Goal: Information Seeking & Learning: Learn about a topic

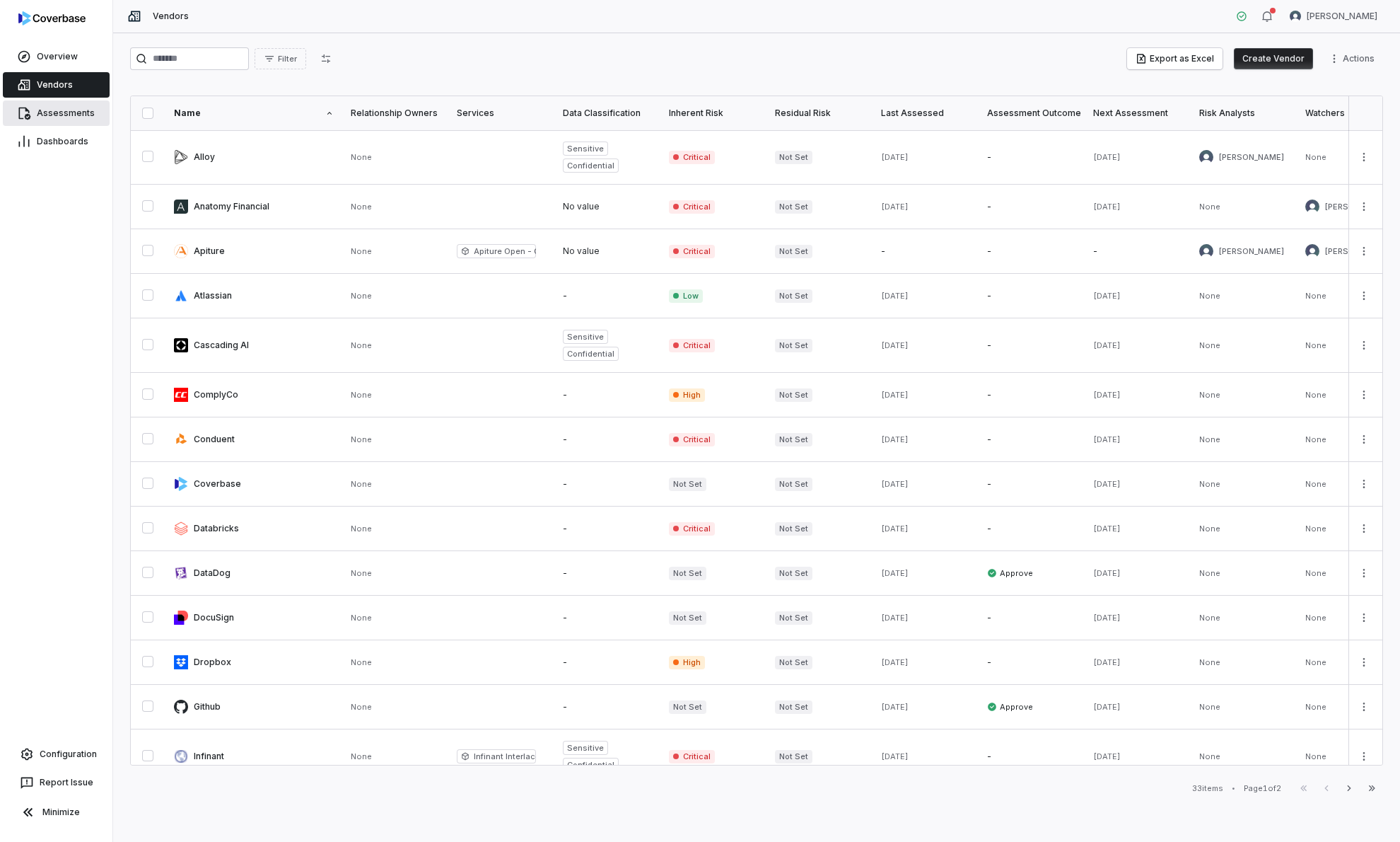
click at [51, 110] on span "Assessments" at bounding box center [65, 113] width 58 height 11
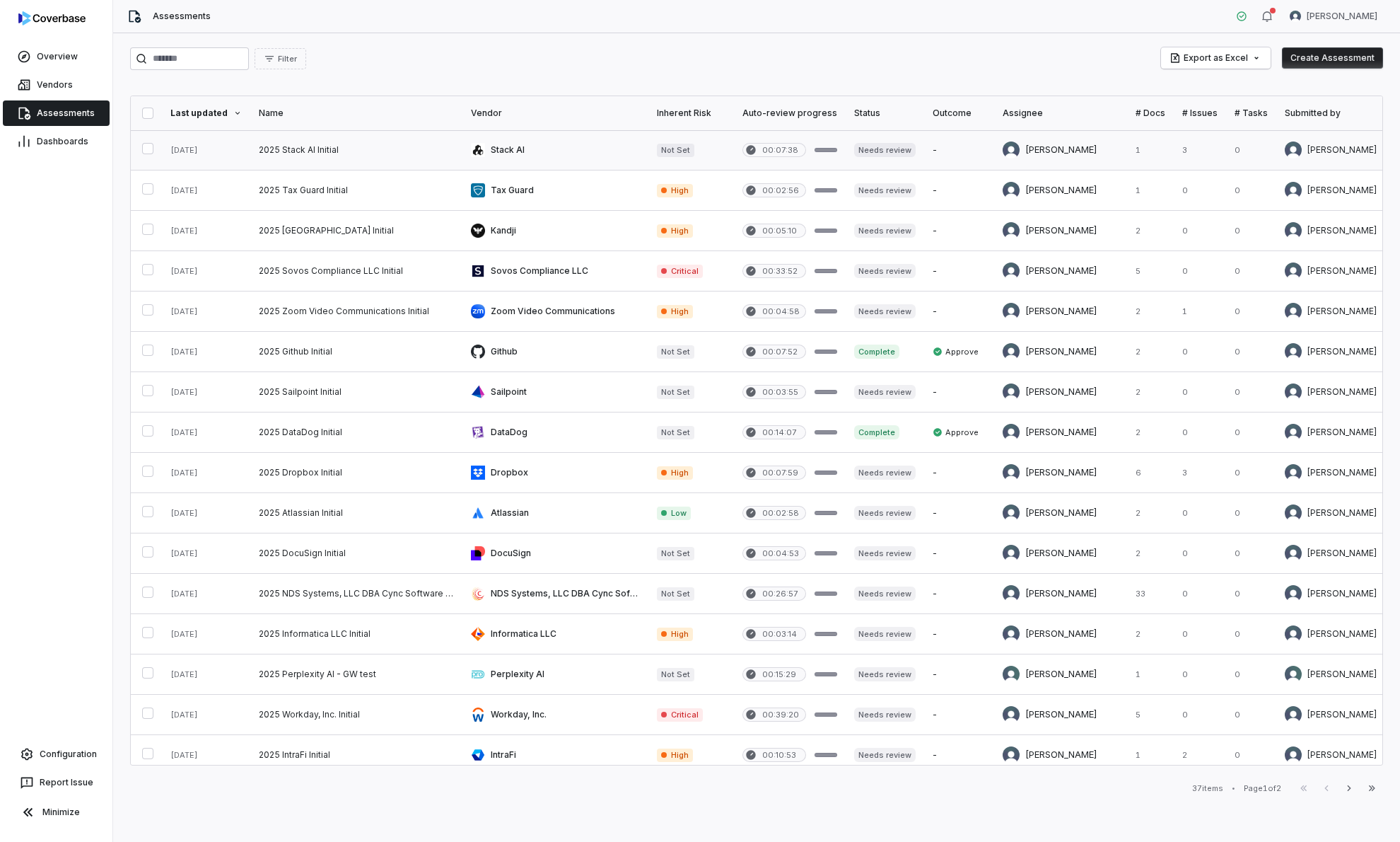
click at [353, 155] on link at bounding box center [355, 150] width 212 height 40
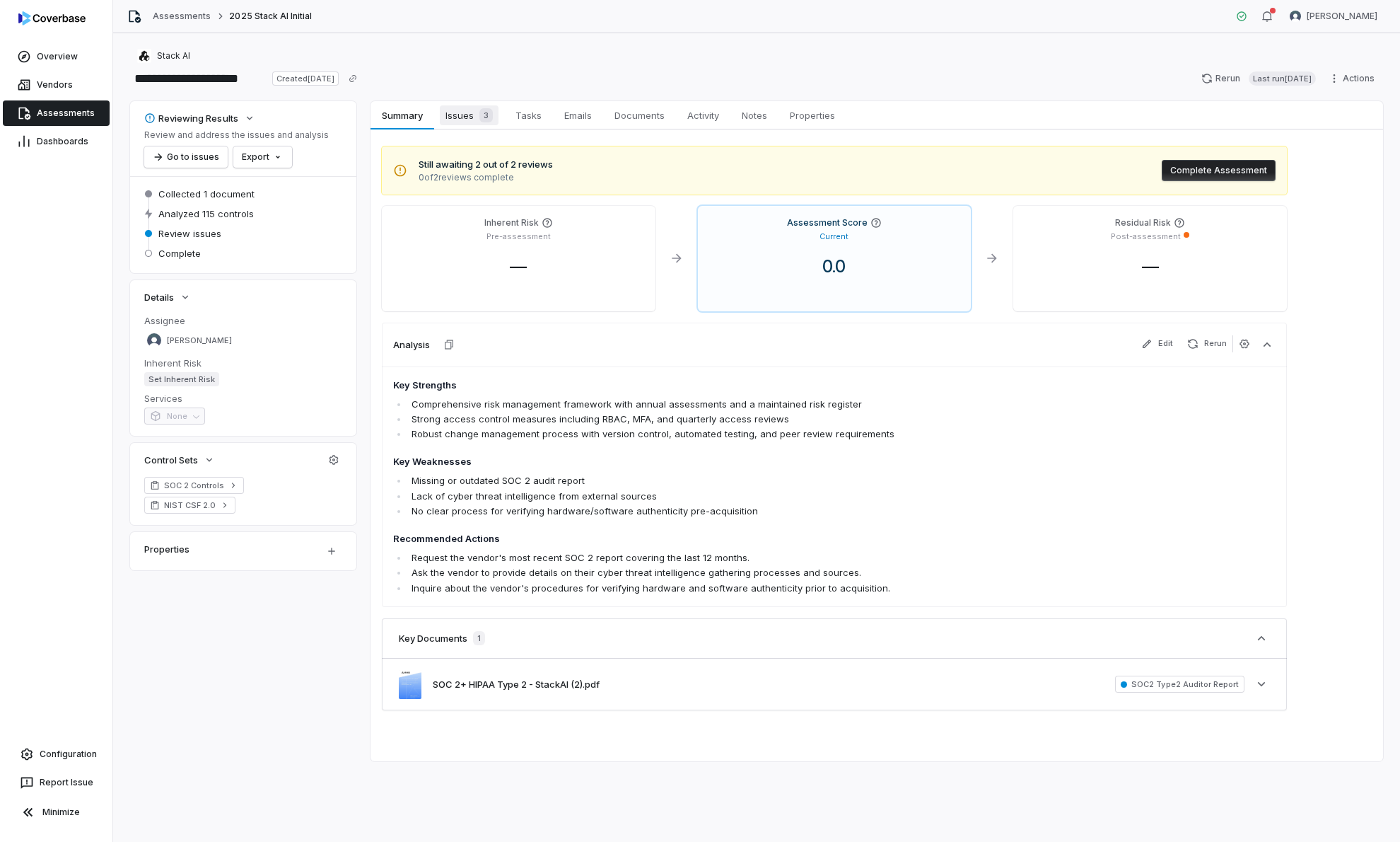
click at [465, 124] on span "Issues 3" at bounding box center [469, 115] width 59 height 20
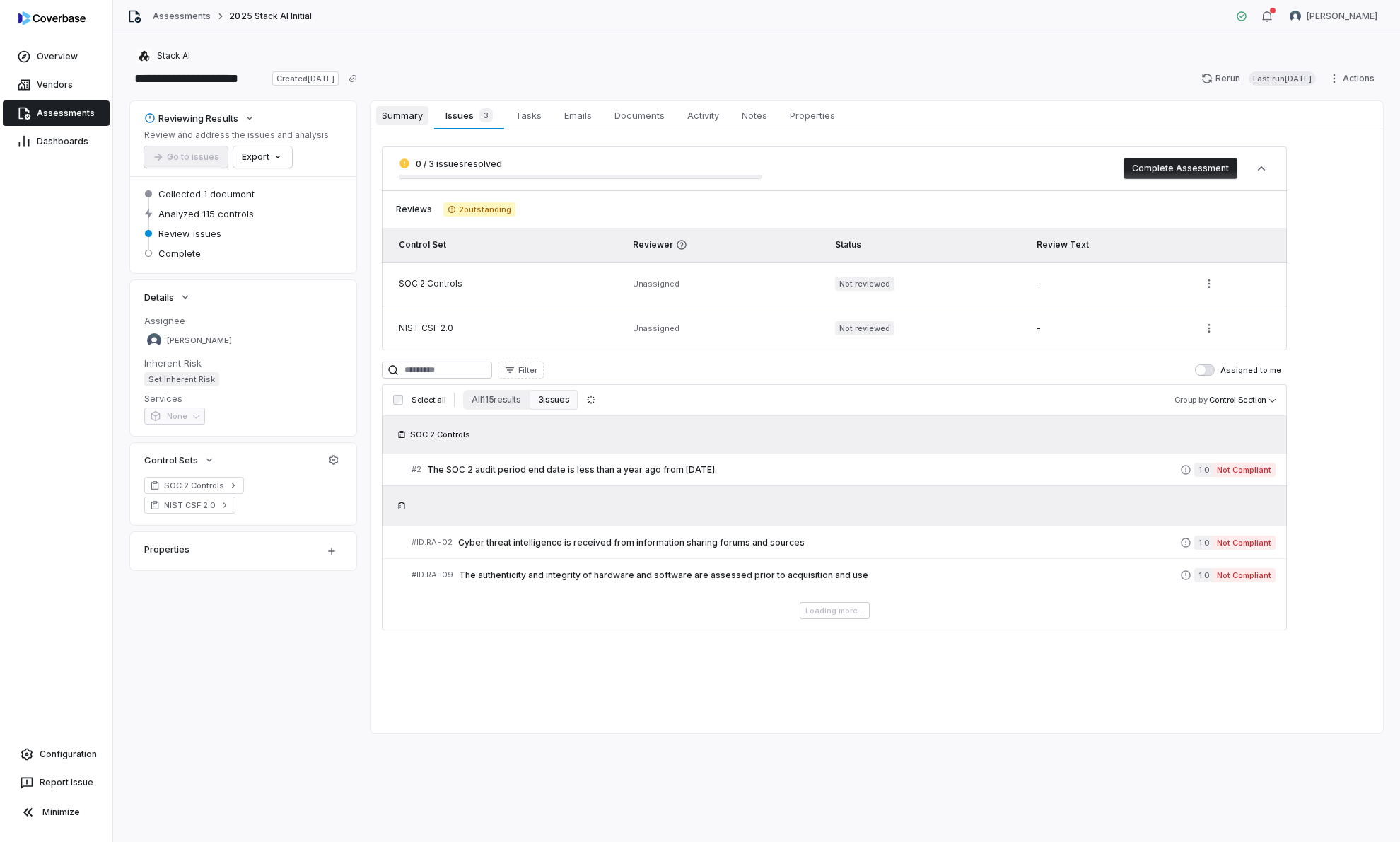
click at [407, 109] on span "Summary" at bounding box center [403, 115] width 53 height 18
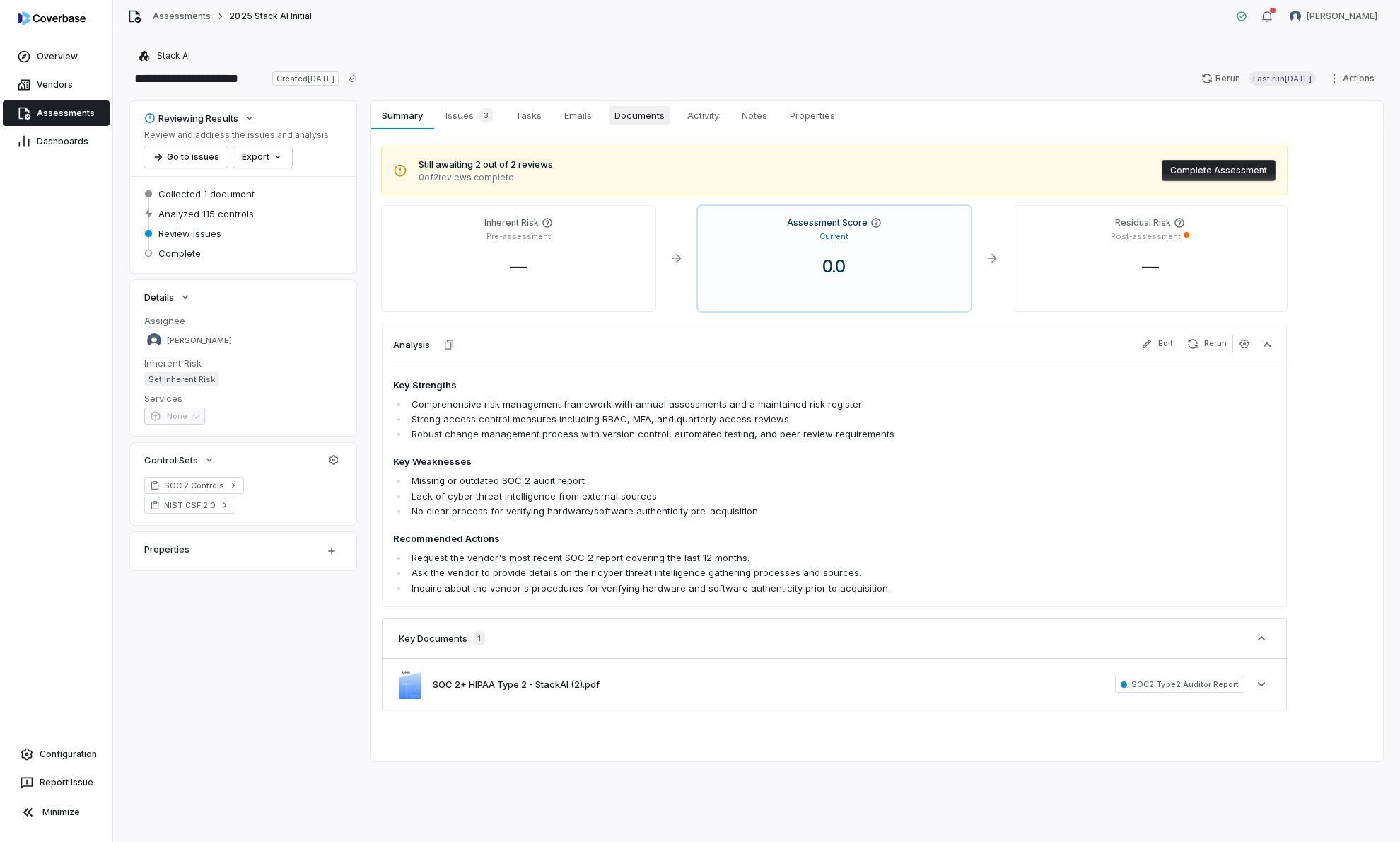
click at [650, 119] on span "Documents" at bounding box center [640, 115] width 62 height 18
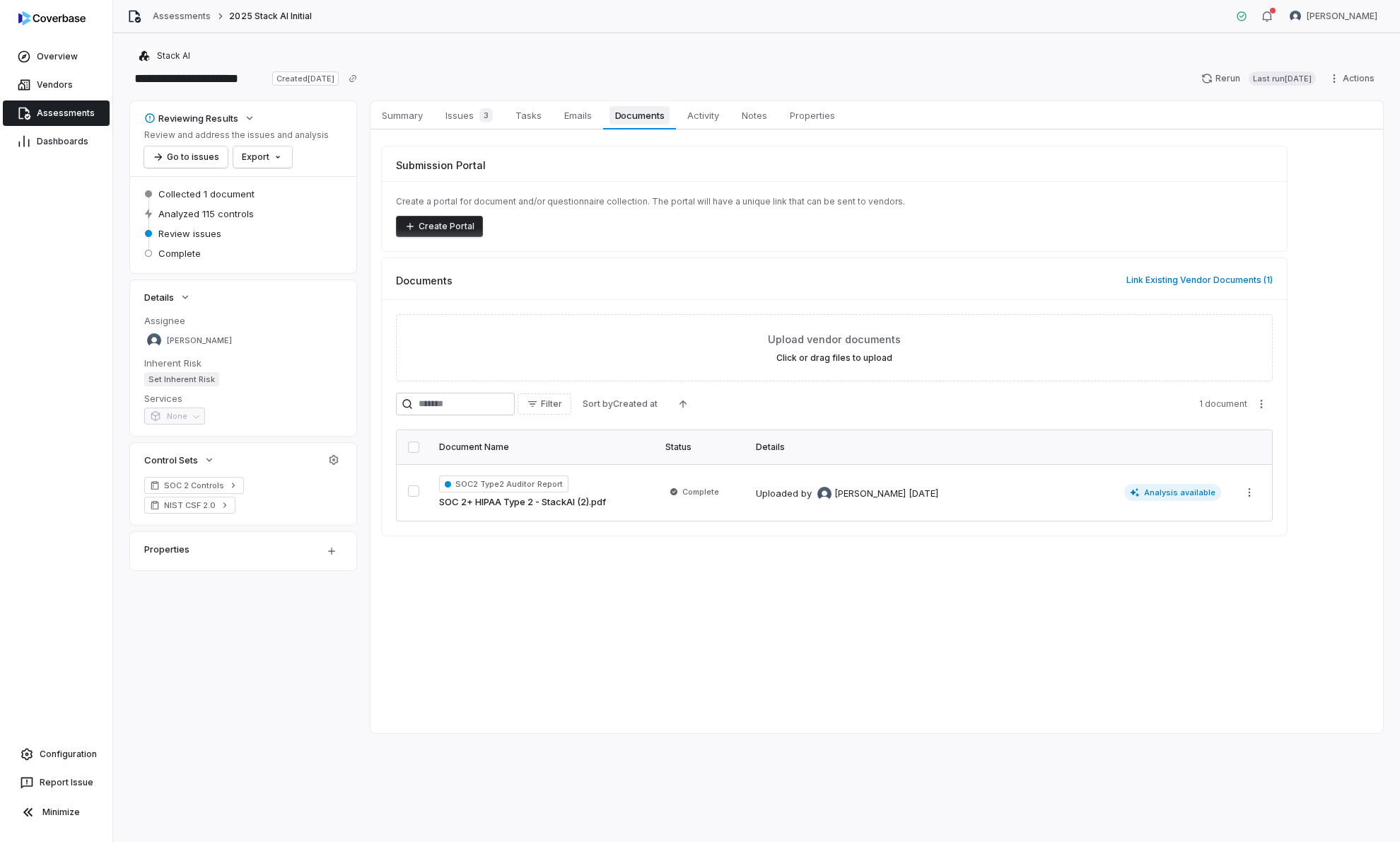
click at [657, 118] on span "Documents" at bounding box center [639, 115] width 61 height 18
click at [985, 514] on td "Uploaded by [PERSON_NAME] [DATE] Analysis available" at bounding box center [988, 492] width 482 height 56
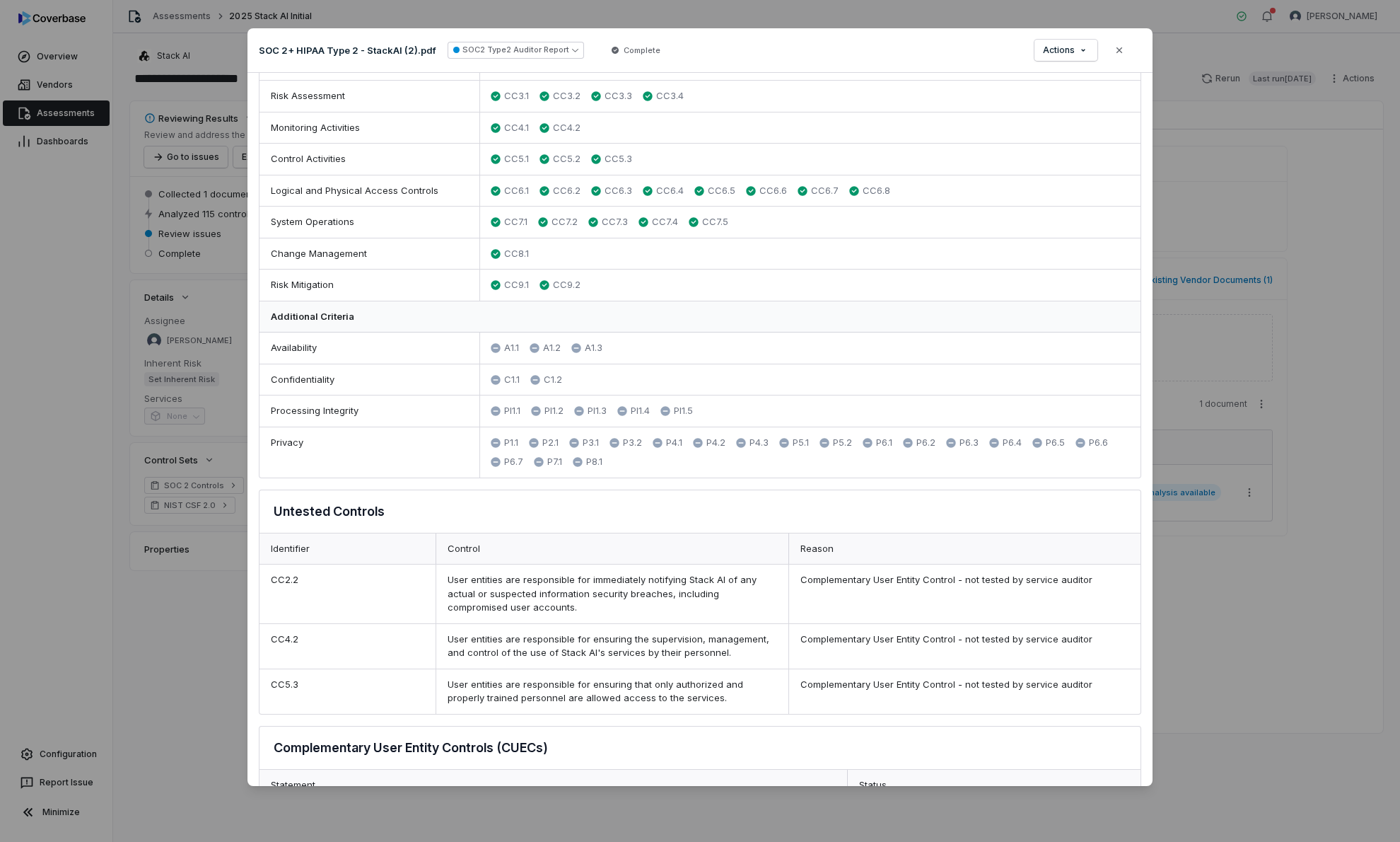
scroll to position [541, 0]
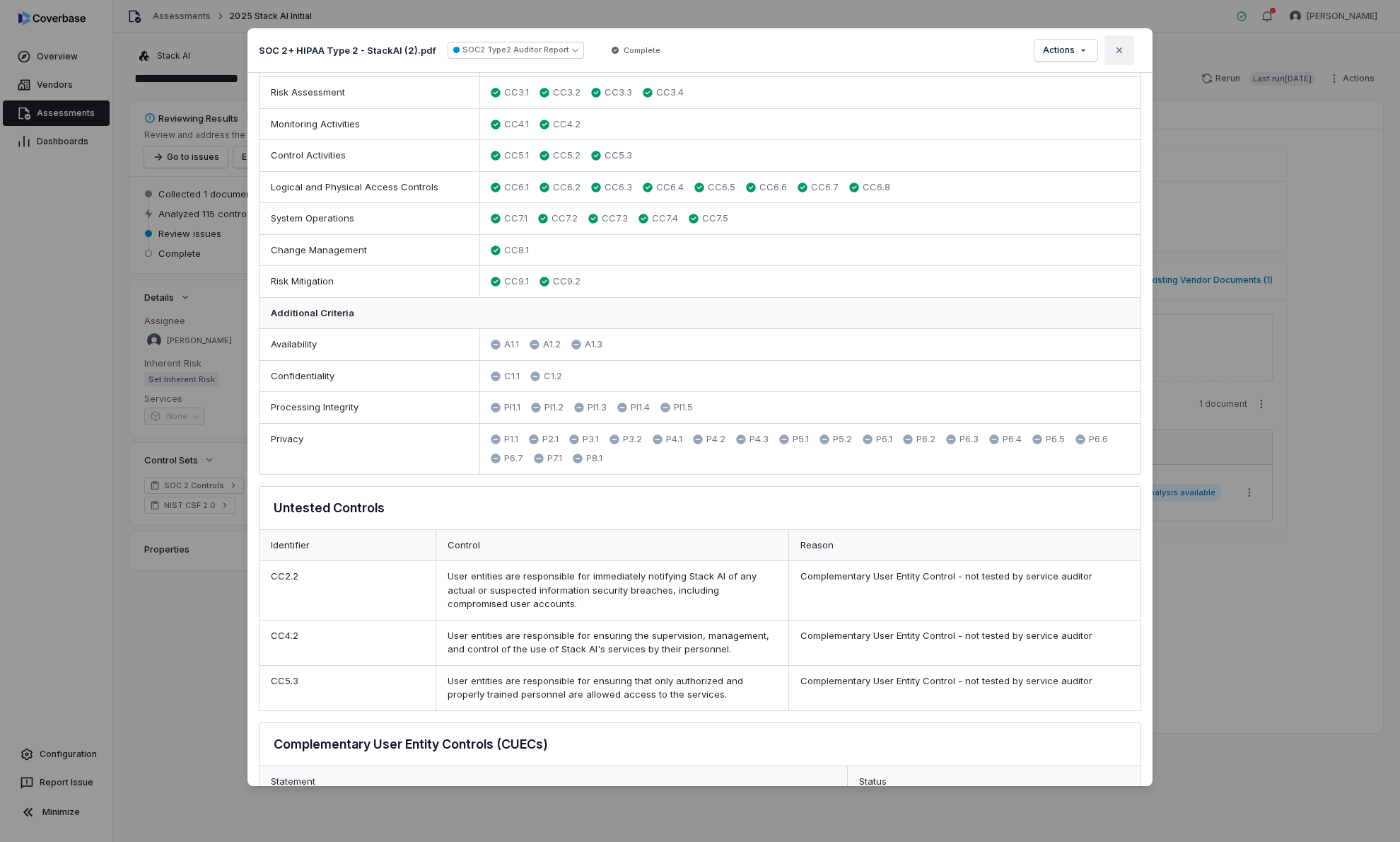
click at [1128, 49] on button "Close" at bounding box center [1119, 50] width 30 height 30
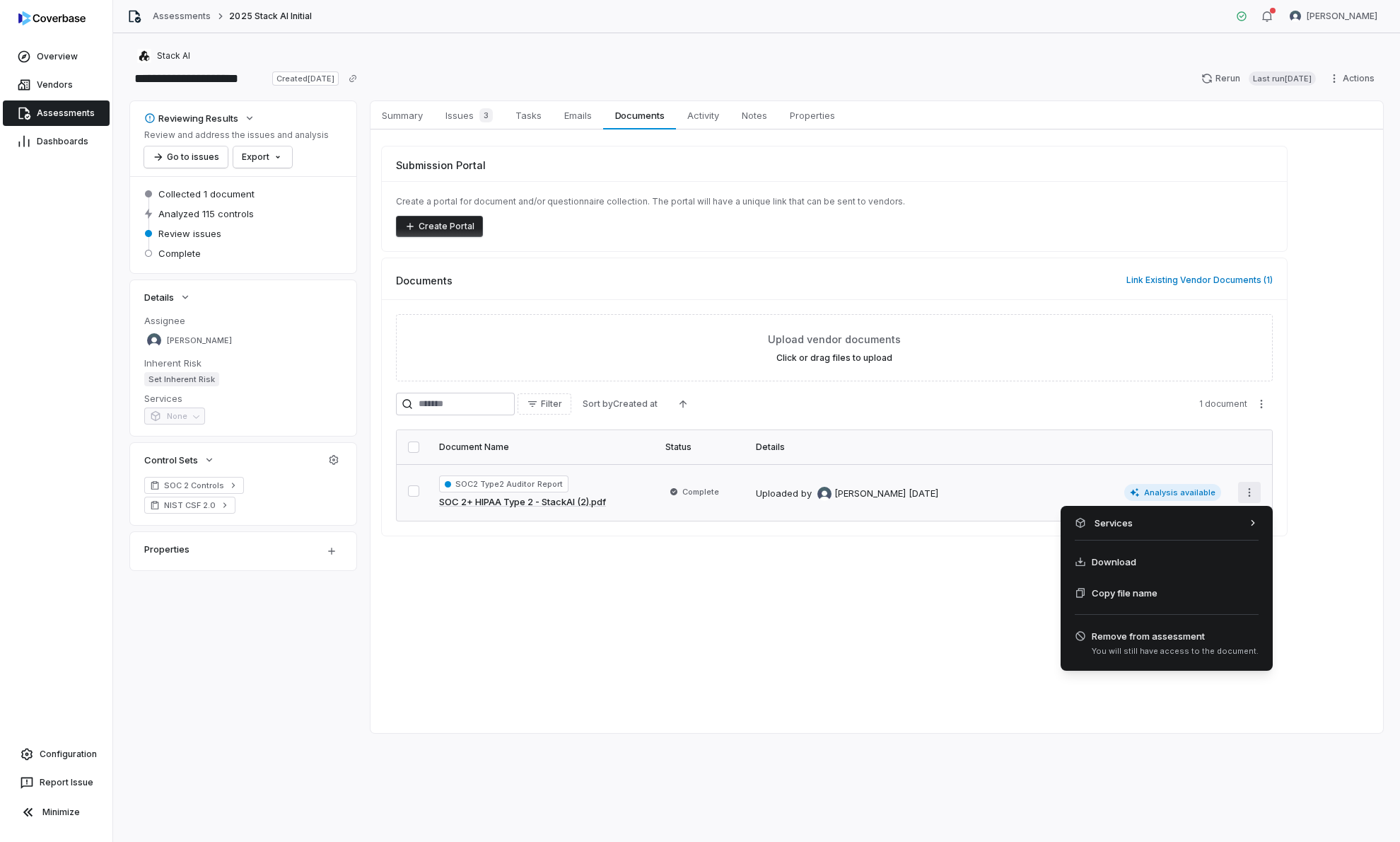
click at [1253, 494] on html "**********" at bounding box center [700, 421] width 1400 height 842
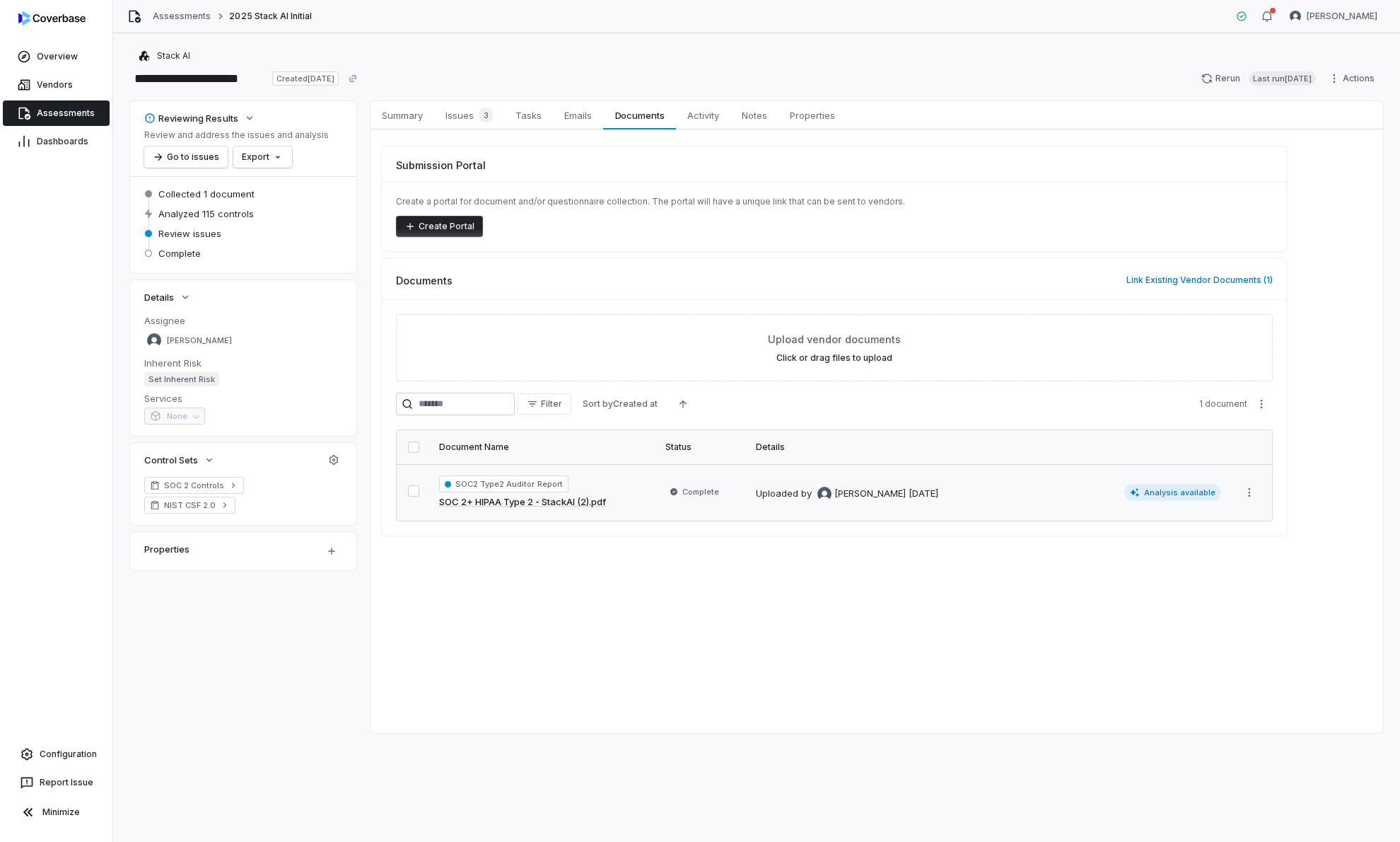
click at [916, 586] on div "Summary Summary Issues 3 Issues 3 Tasks Tasks Emails Emails Documents Documents…" at bounding box center [877, 416] width 1013 height 632
click at [41, 83] on span "Vendors" at bounding box center [55, 85] width 36 height 11
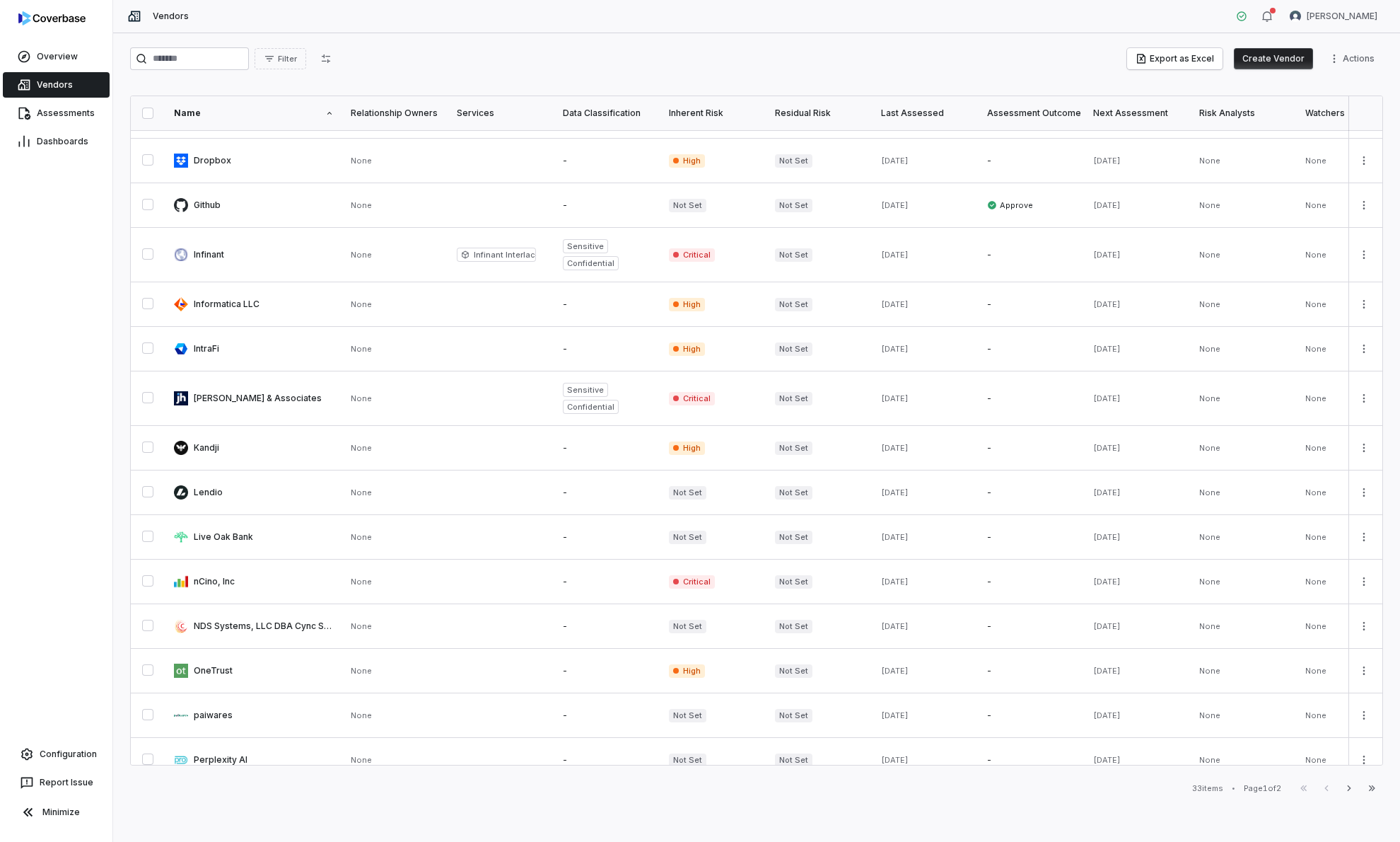
scroll to position [518, 0]
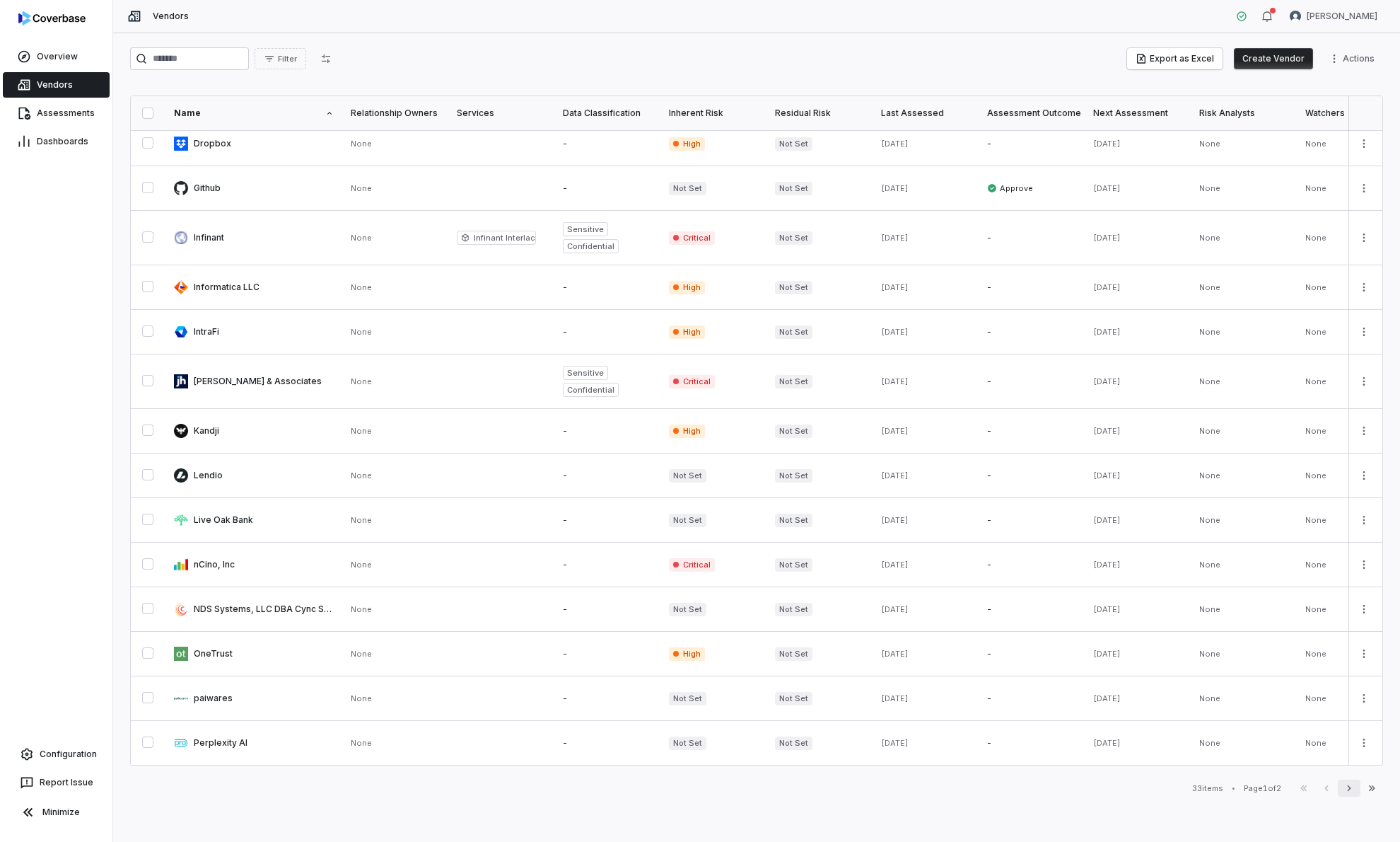
click at [1352, 794] on button "Next" at bounding box center [1349, 787] width 23 height 17
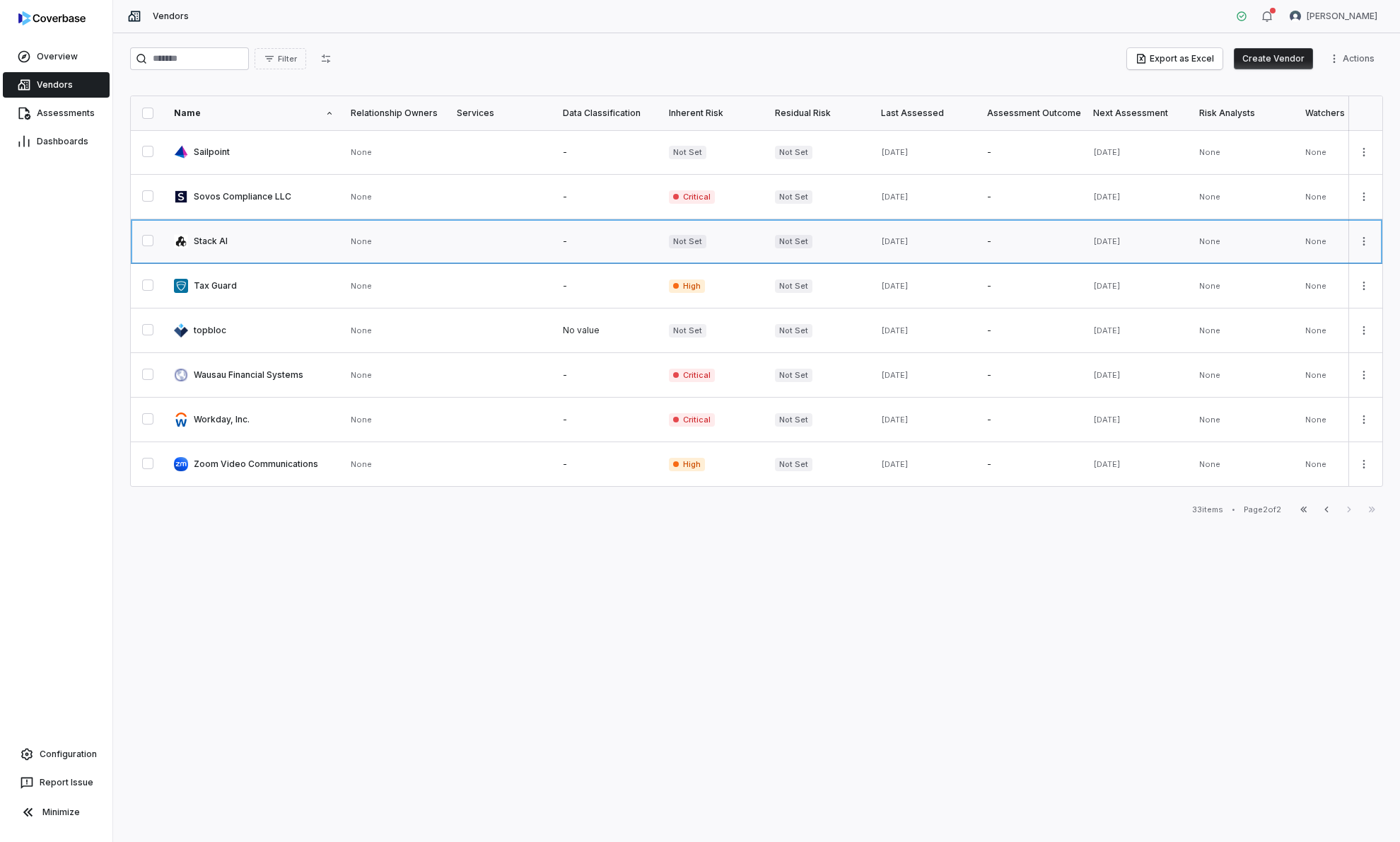
click at [282, 235] on link at bounding box center [254, 241] width 176 height 44
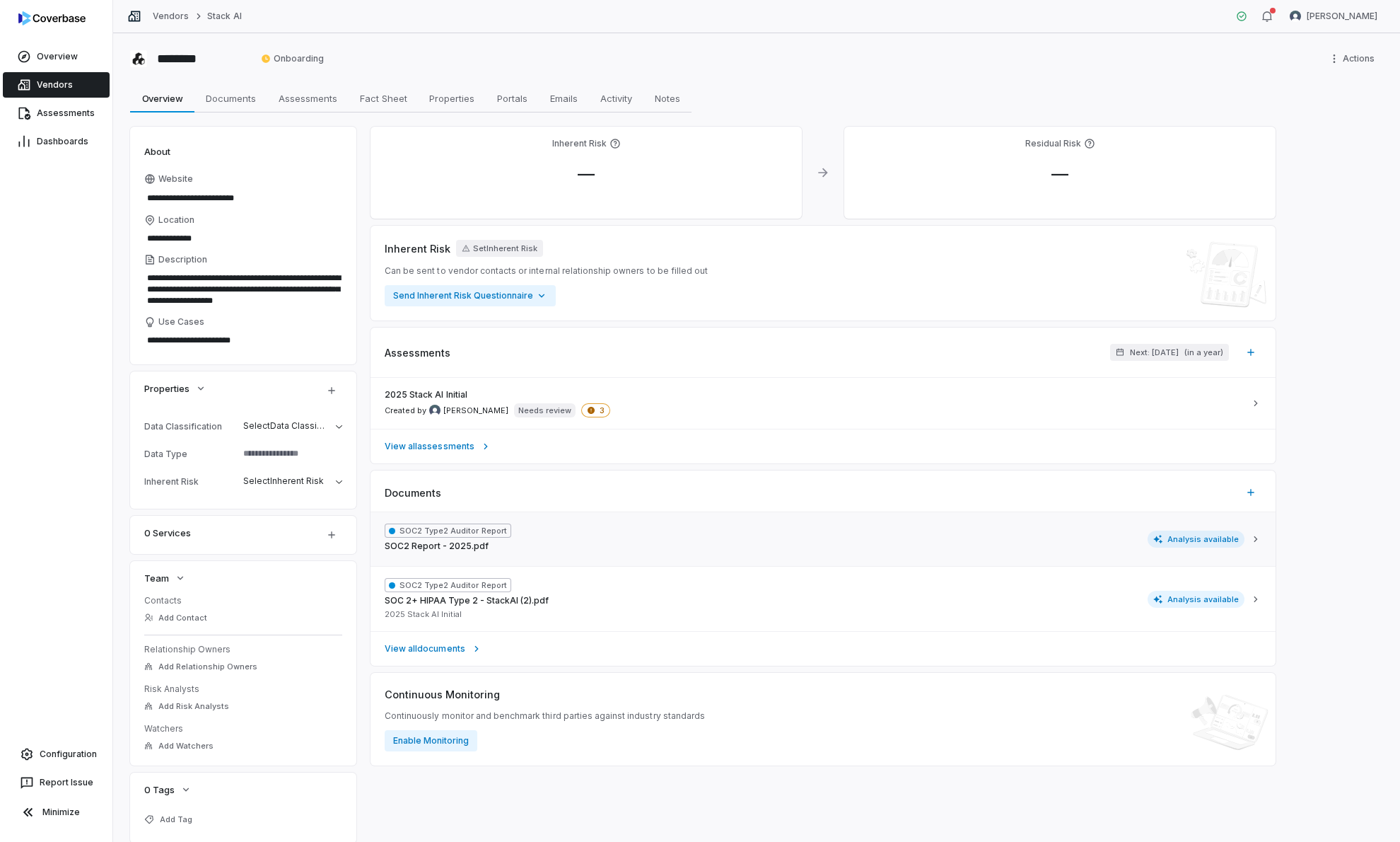
click at [1172, 542] on span "Analysis available" at bounding box center [1195, 538] width 97 height 17
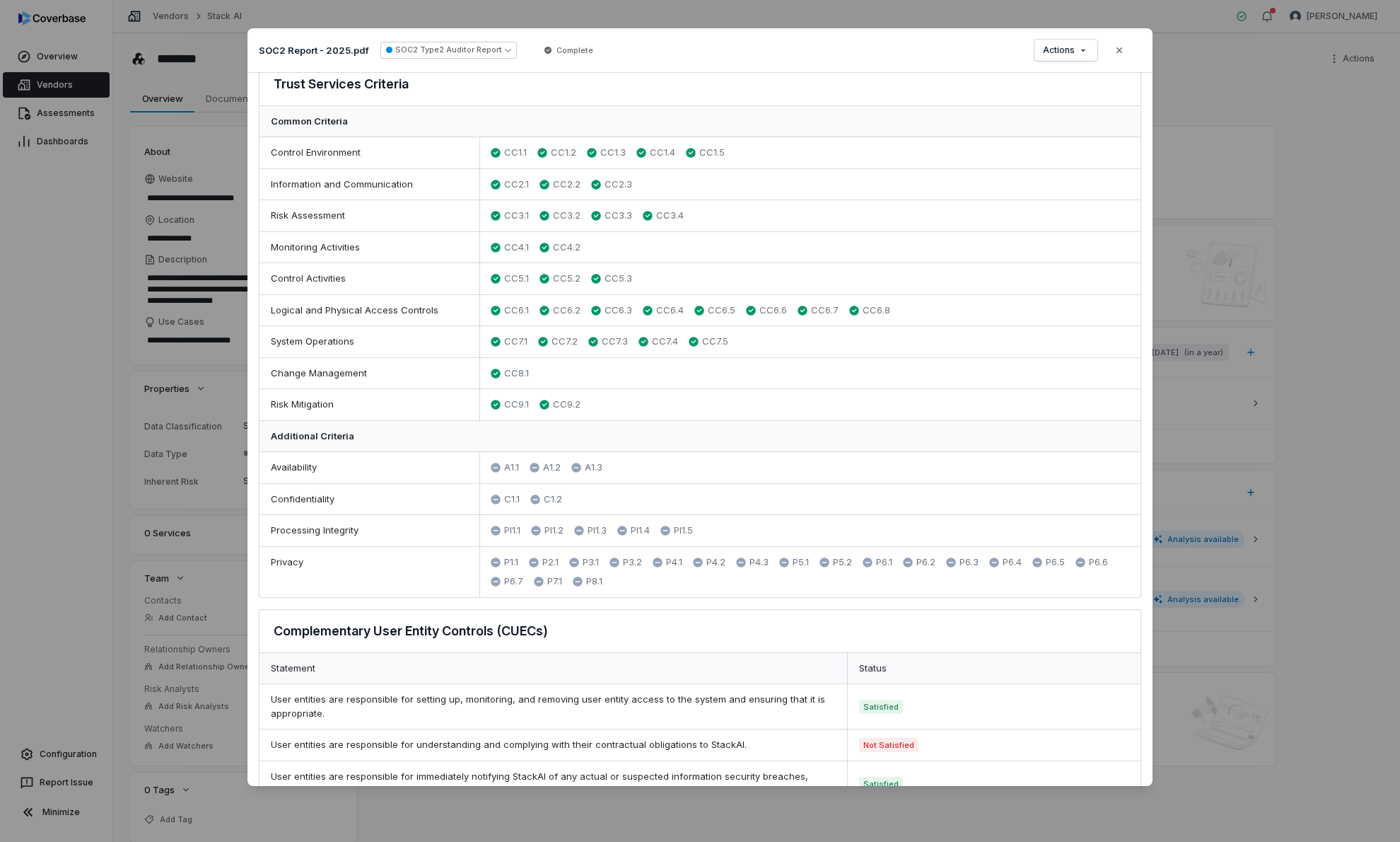
scroll to position [460, 0]
click at [511, 565] on span "P1.1" at bounding box center [513, 566] width 17 height 15
click at [499, 566] on icon at bounding box center [495, 565] width 11 height 11
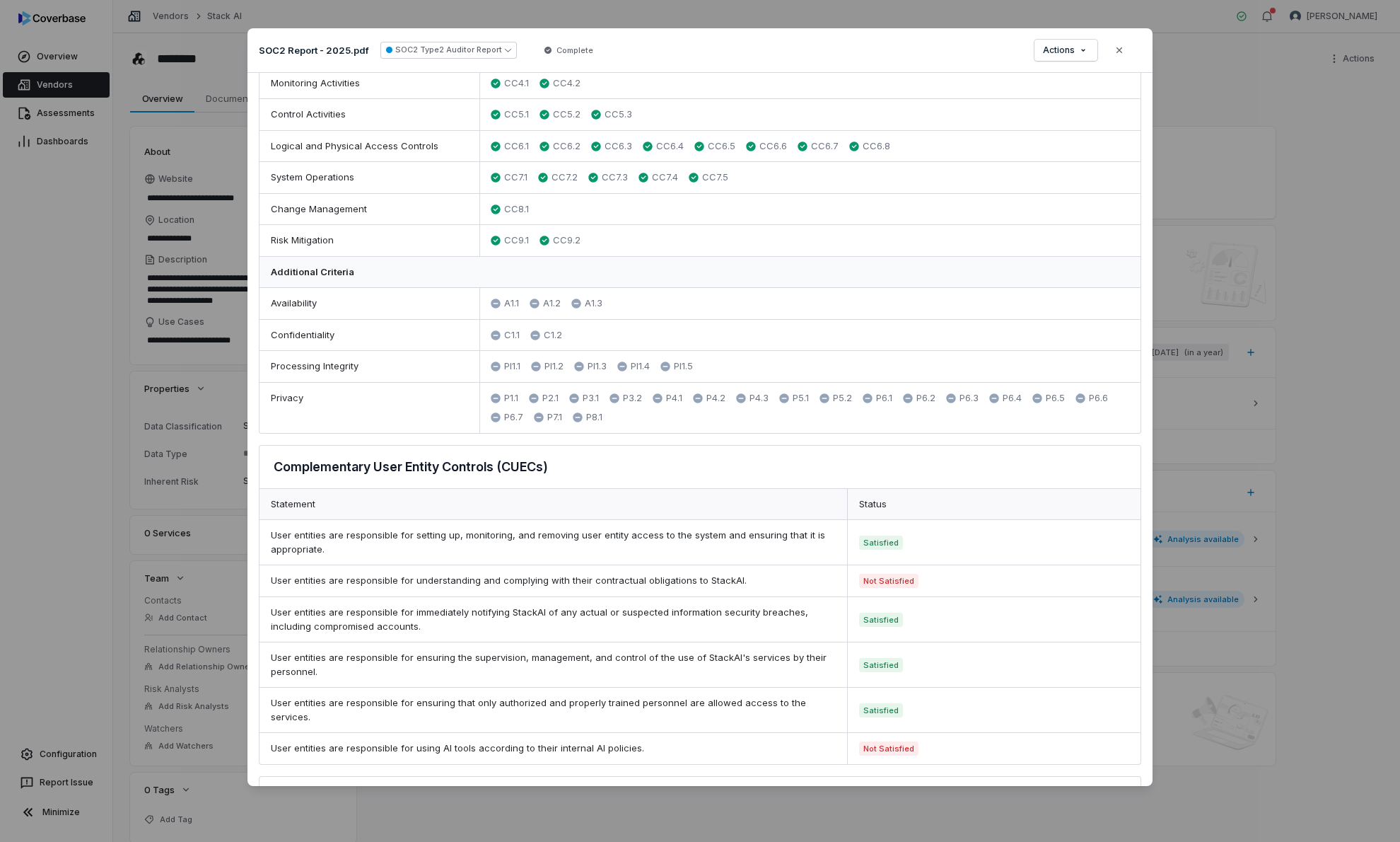
scroll to position [615, 0]
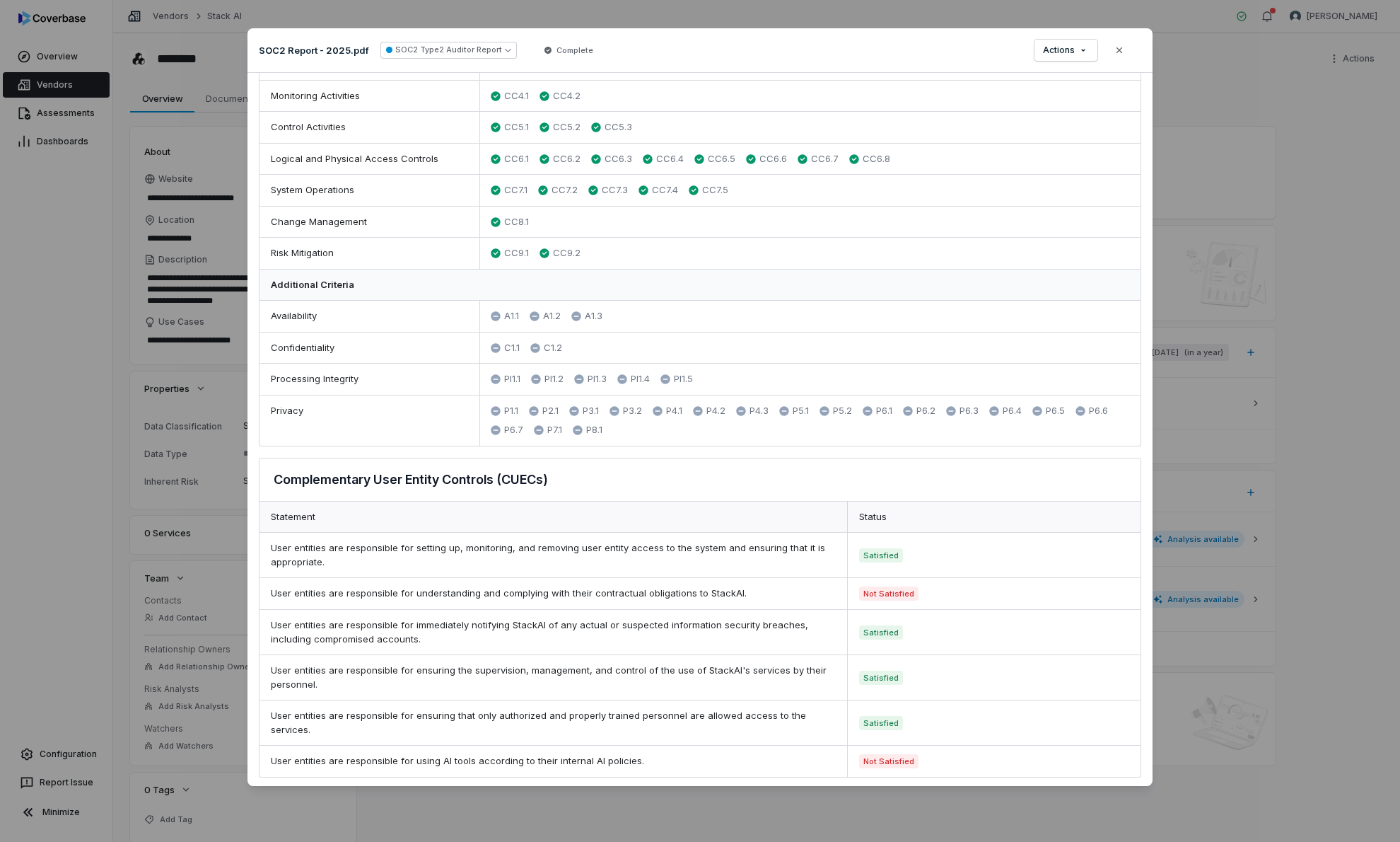
type textarea "*"
click at [1122, 47] on icon "button" at bounding box center [1119, 50] width 11 height 11
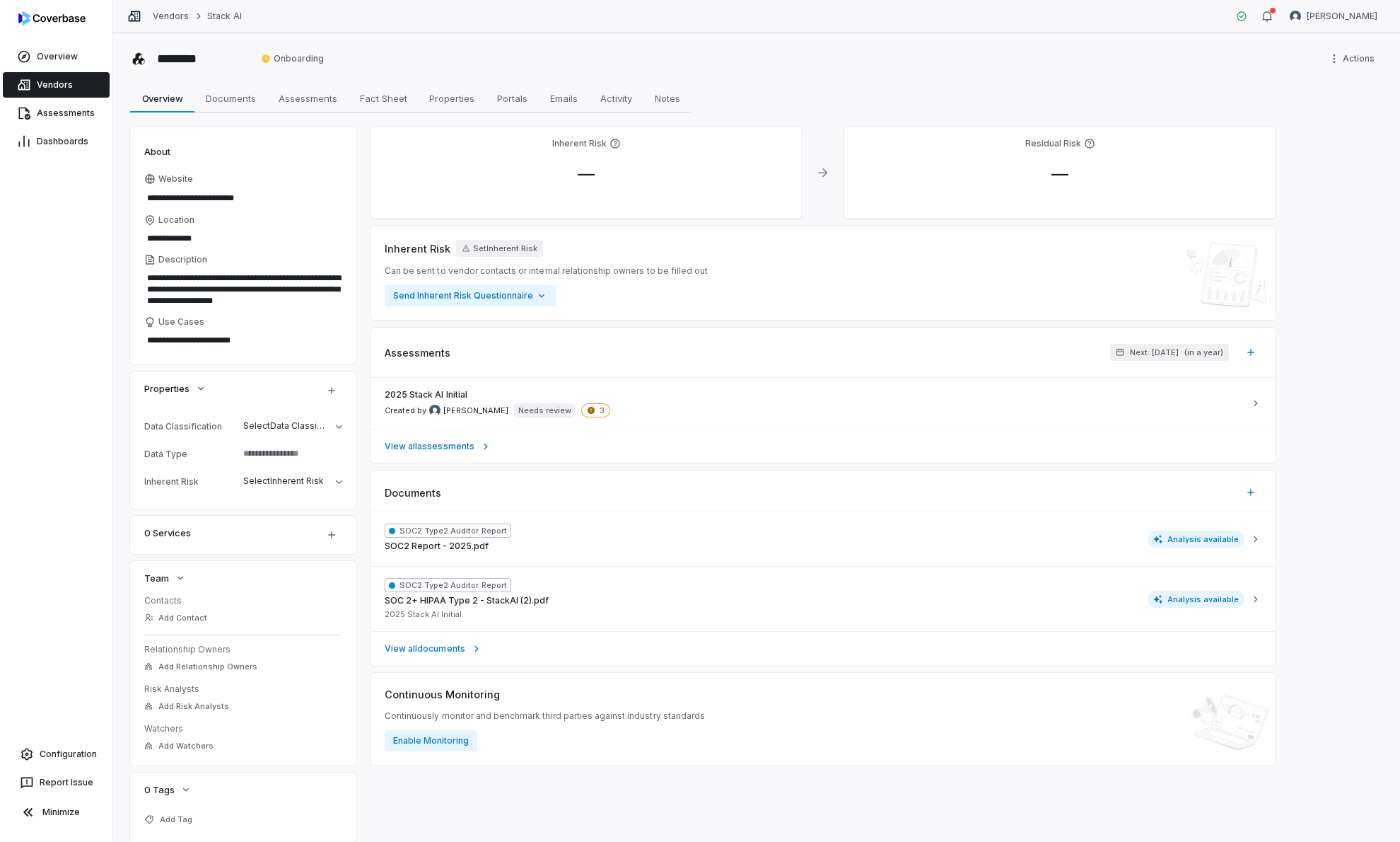
click at [79, 85] on link "Vendors" at bounding box center [55, 85] width 106 height 25
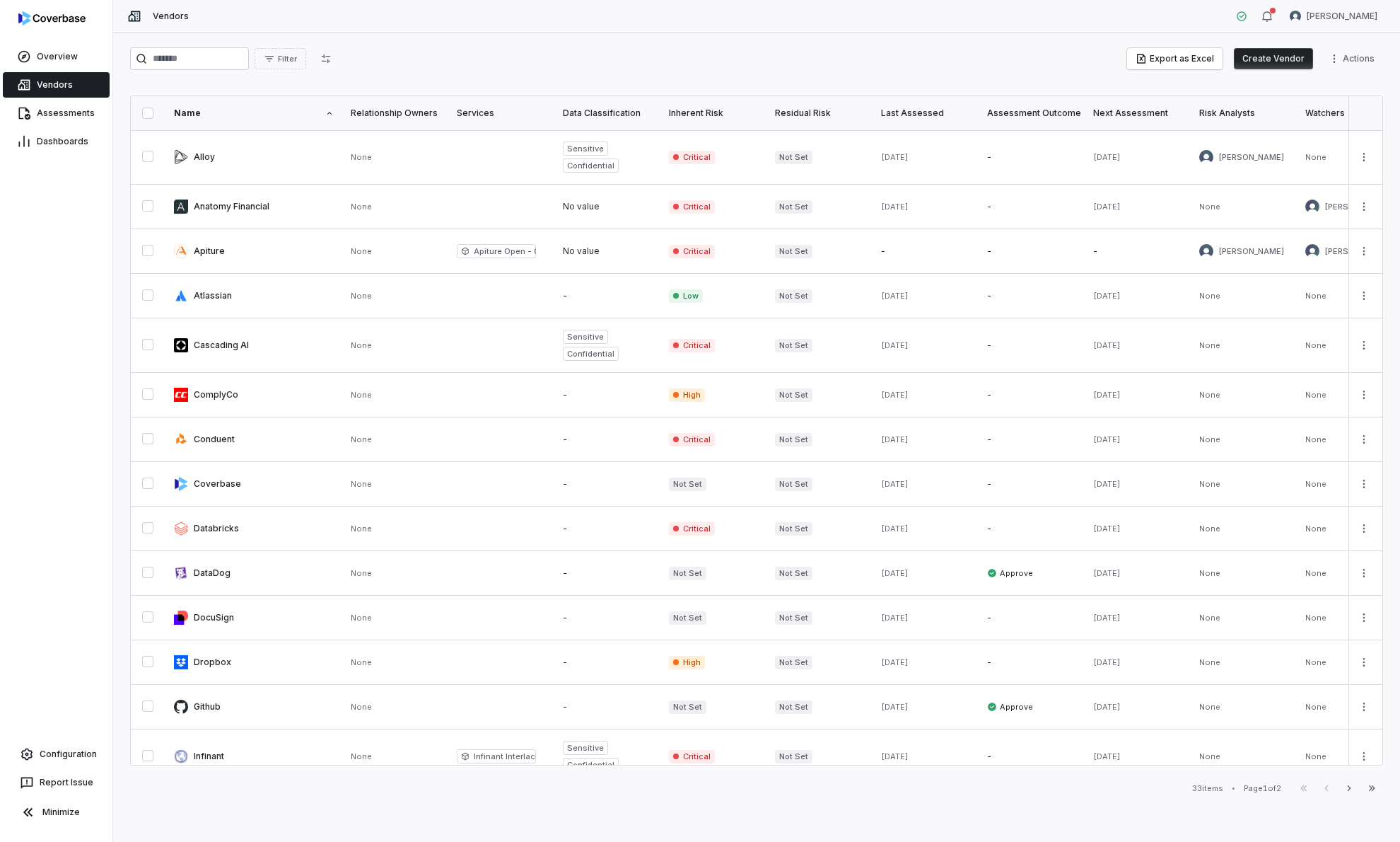
click at [215, 70] on div "Filter Export as Excel Create Vendor Actions" at bounding box center [756, 61] width 1253 height 28
click at [215, 65] on input "search" at bounding box center [189, 58] width 119 height 23
click at [79, 111] on span "Assessments" at bounding box center [65, 113] width 58 height 11
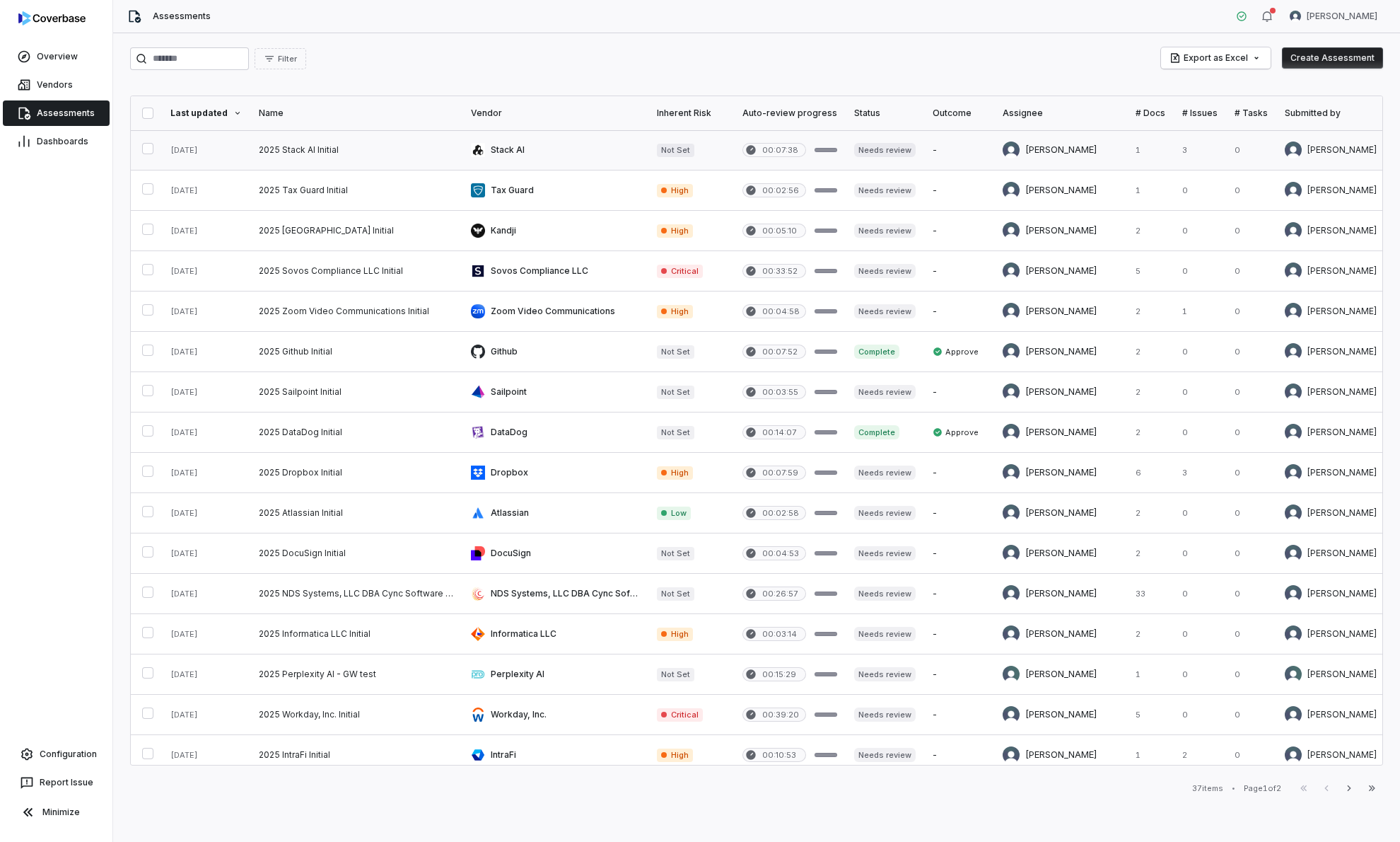
click at [377, 145] on link at bounding box center [355, 150] width 212 height 40
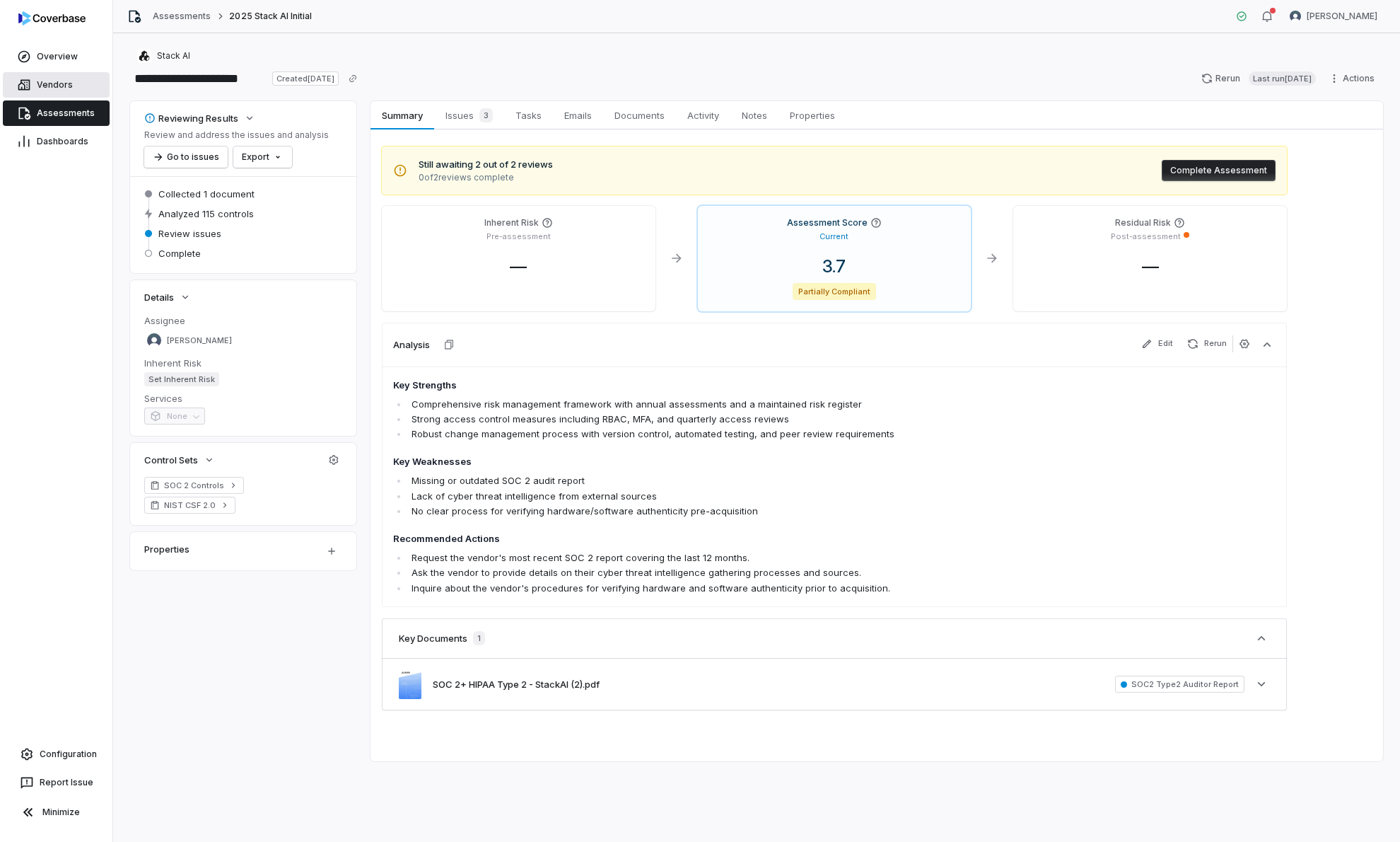
click at [51, 86] on span "Vendors" at bounding box center [55, 85] width 36 height 11
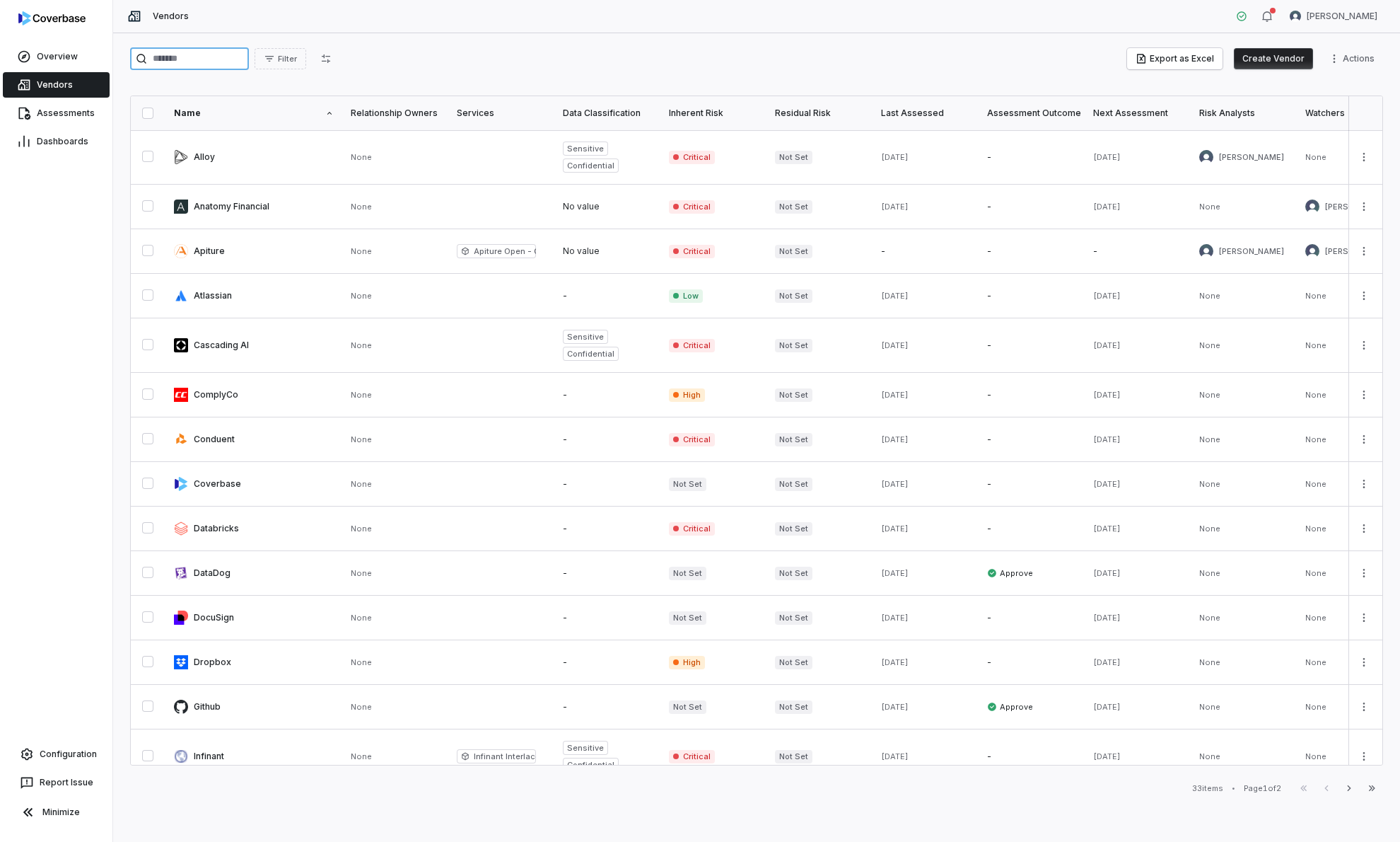
click at [230, 62] on input "search" at bounding box center [189, 58] width 119 height 23
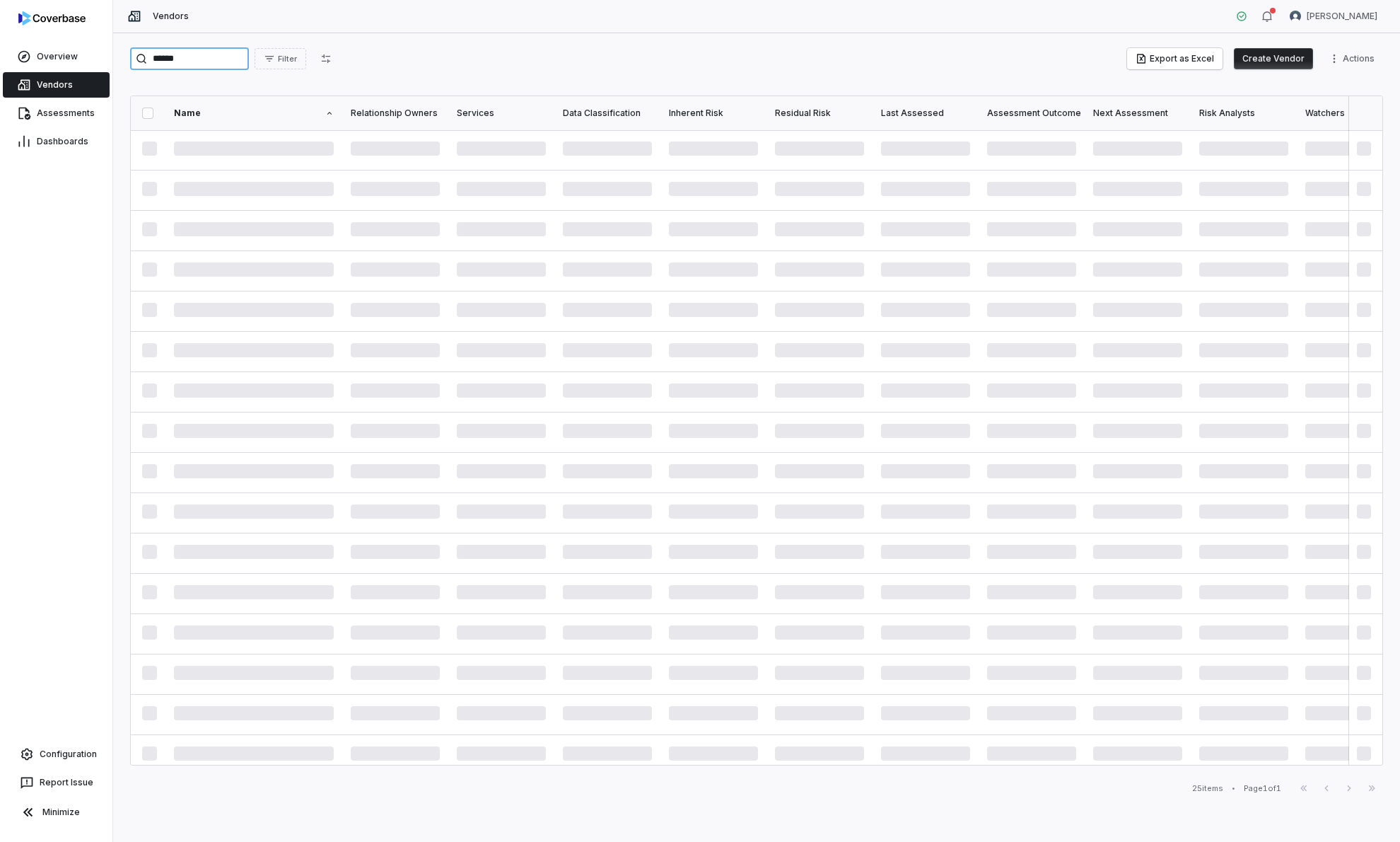
type input "*****"
click at [70, 87] on span "Vendors" at bounding box center [55, 85] width 36 height 11
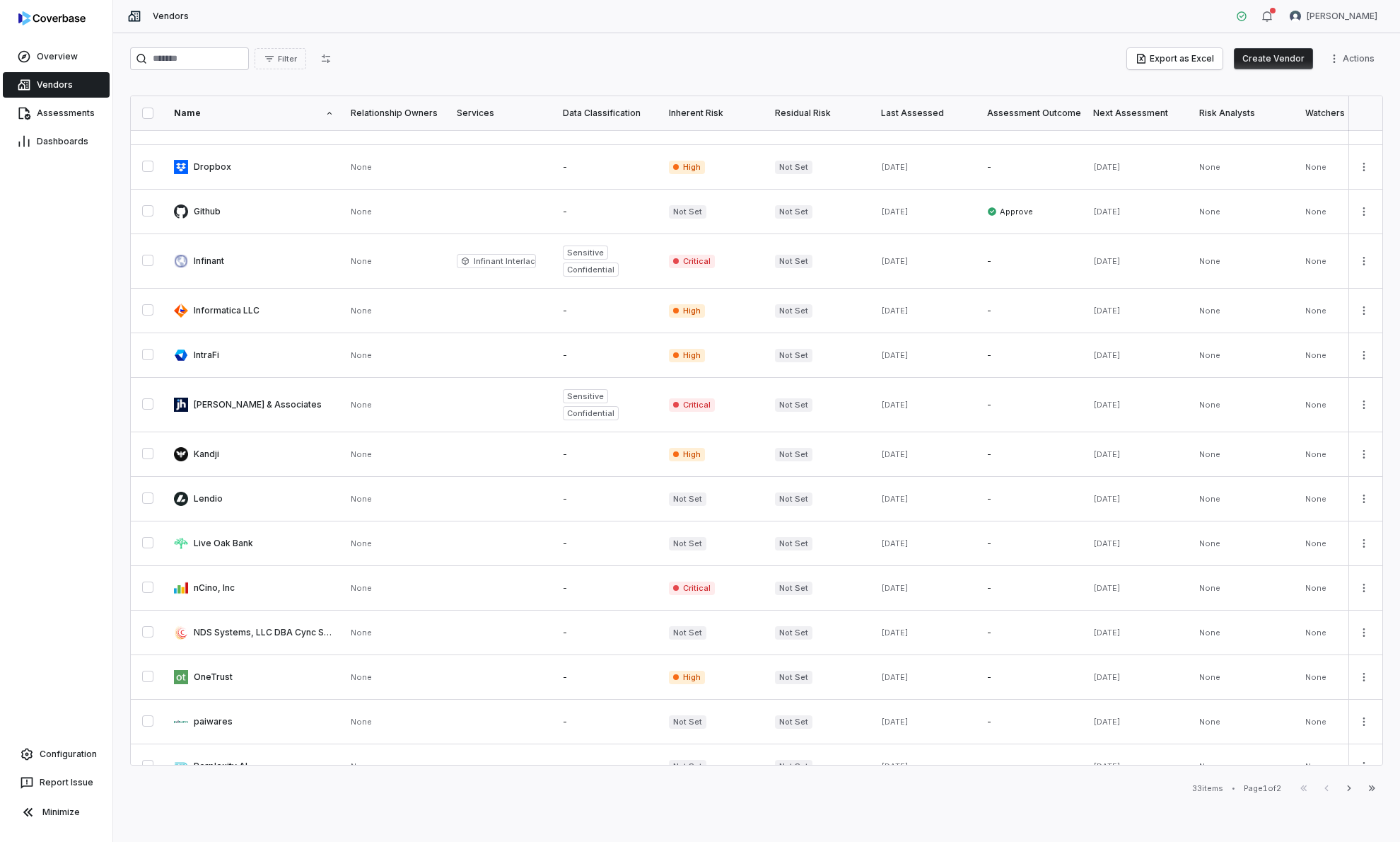
scroll to position [518, 0]
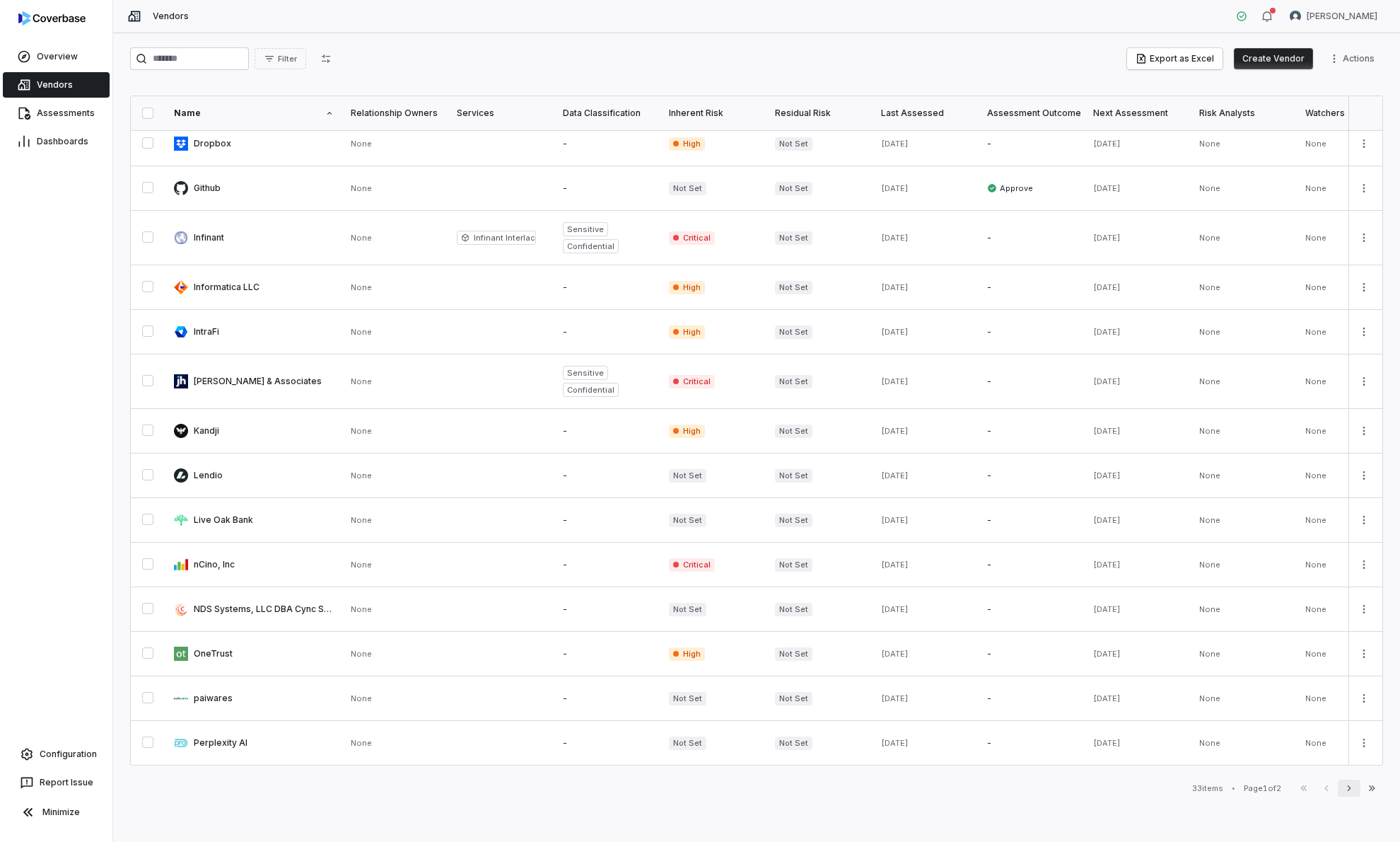
click at [1347, 786] on icon "button" at bounding box center [1349, 787] width 11 height 11
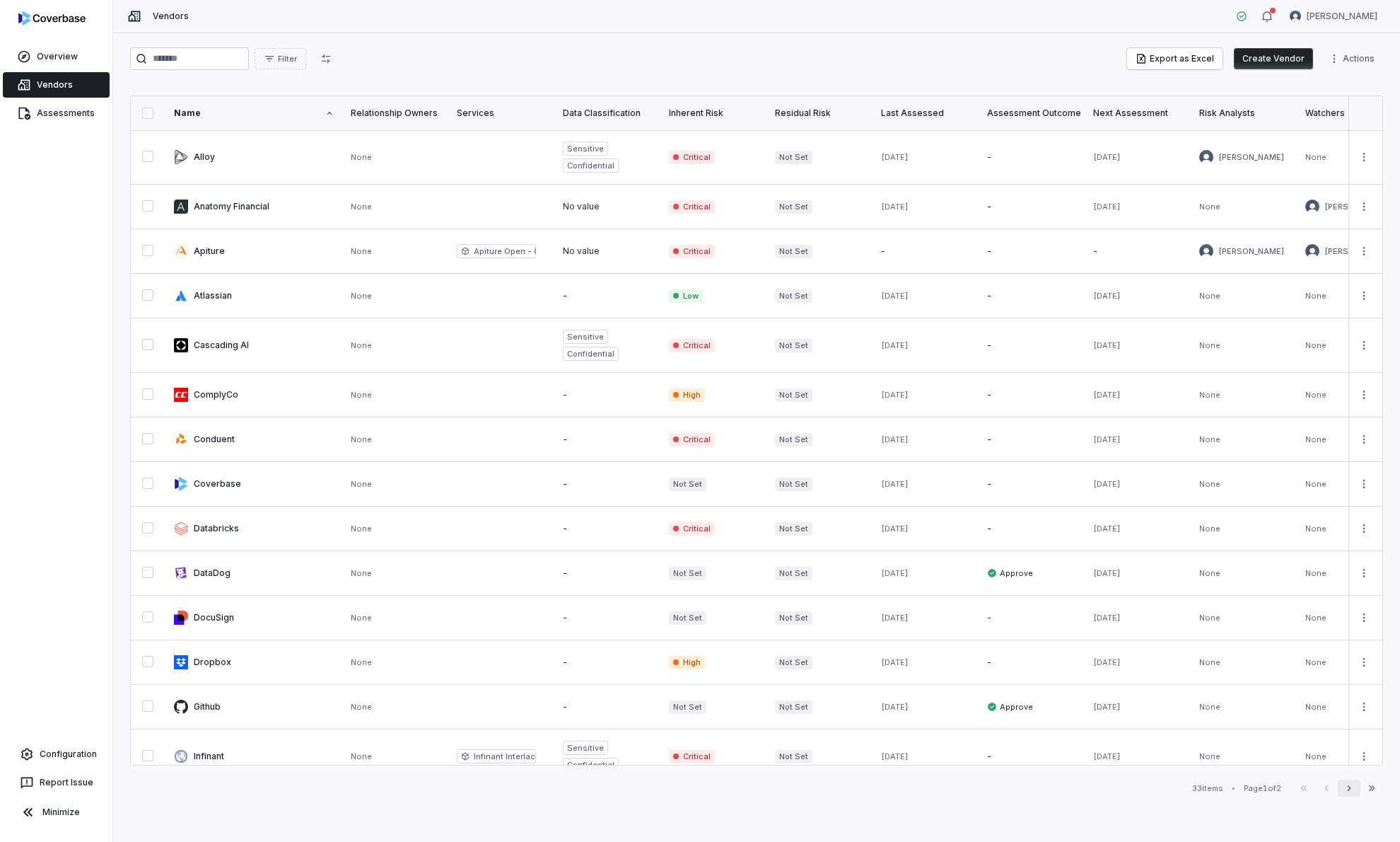
click at [1345, 781] on button "Next" at bounding box center [1349, 787] width 23 height 17
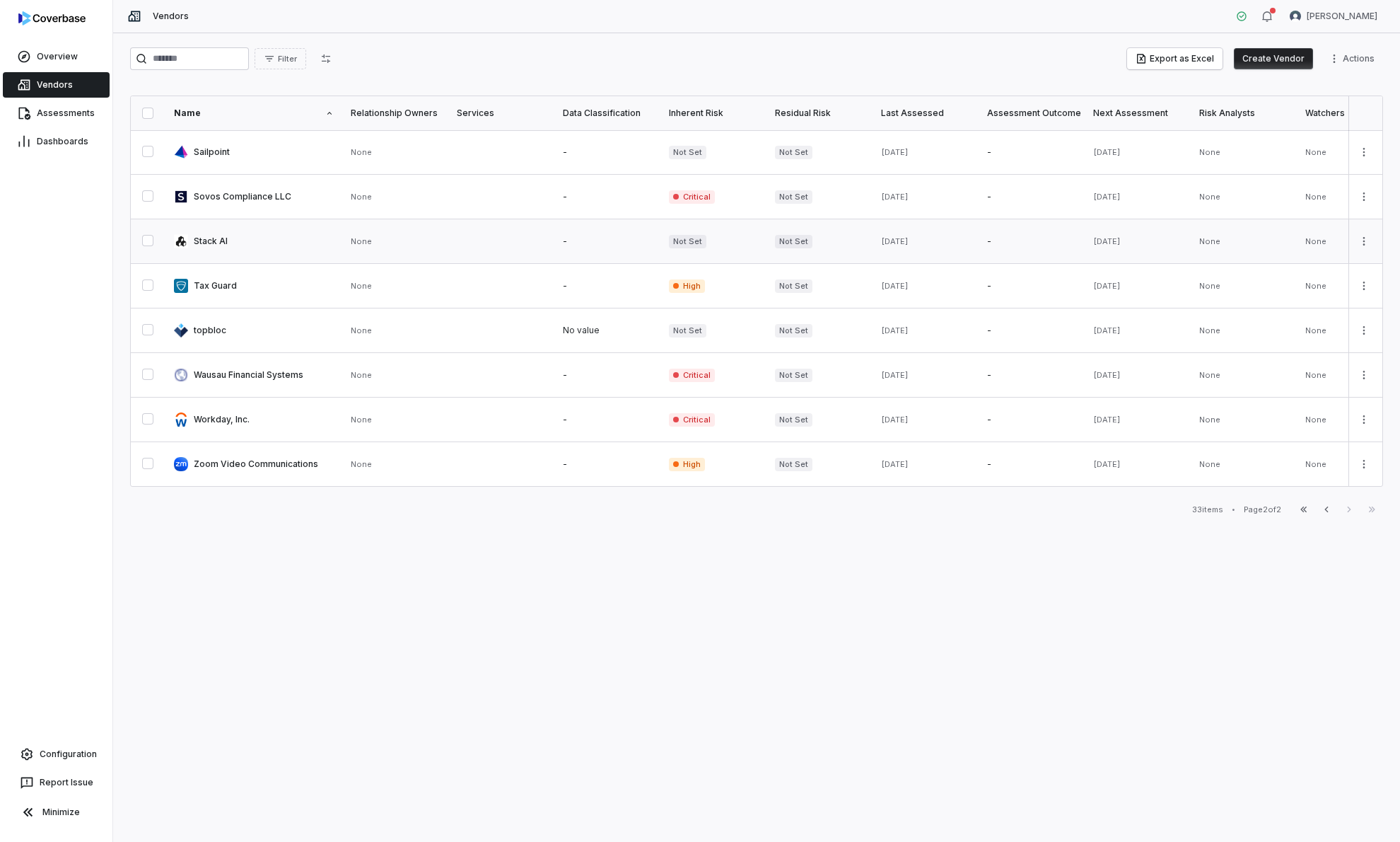
click at [244, 250] on link at bounding box center [254, 241] width 176 height 44
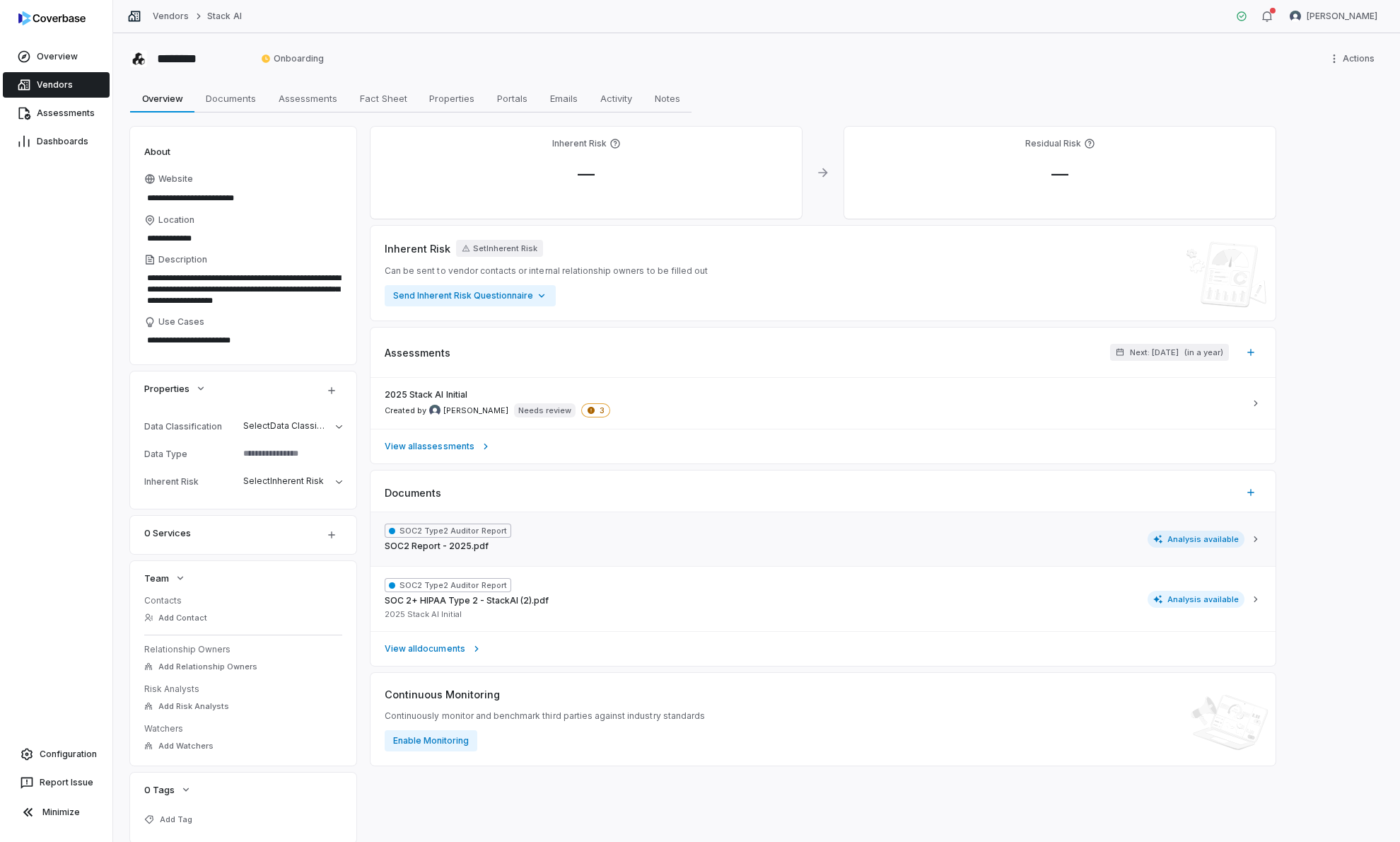
click at [1211, 530] on span "Analysis available" at bounding box center [1195, 538] width 97 height 17
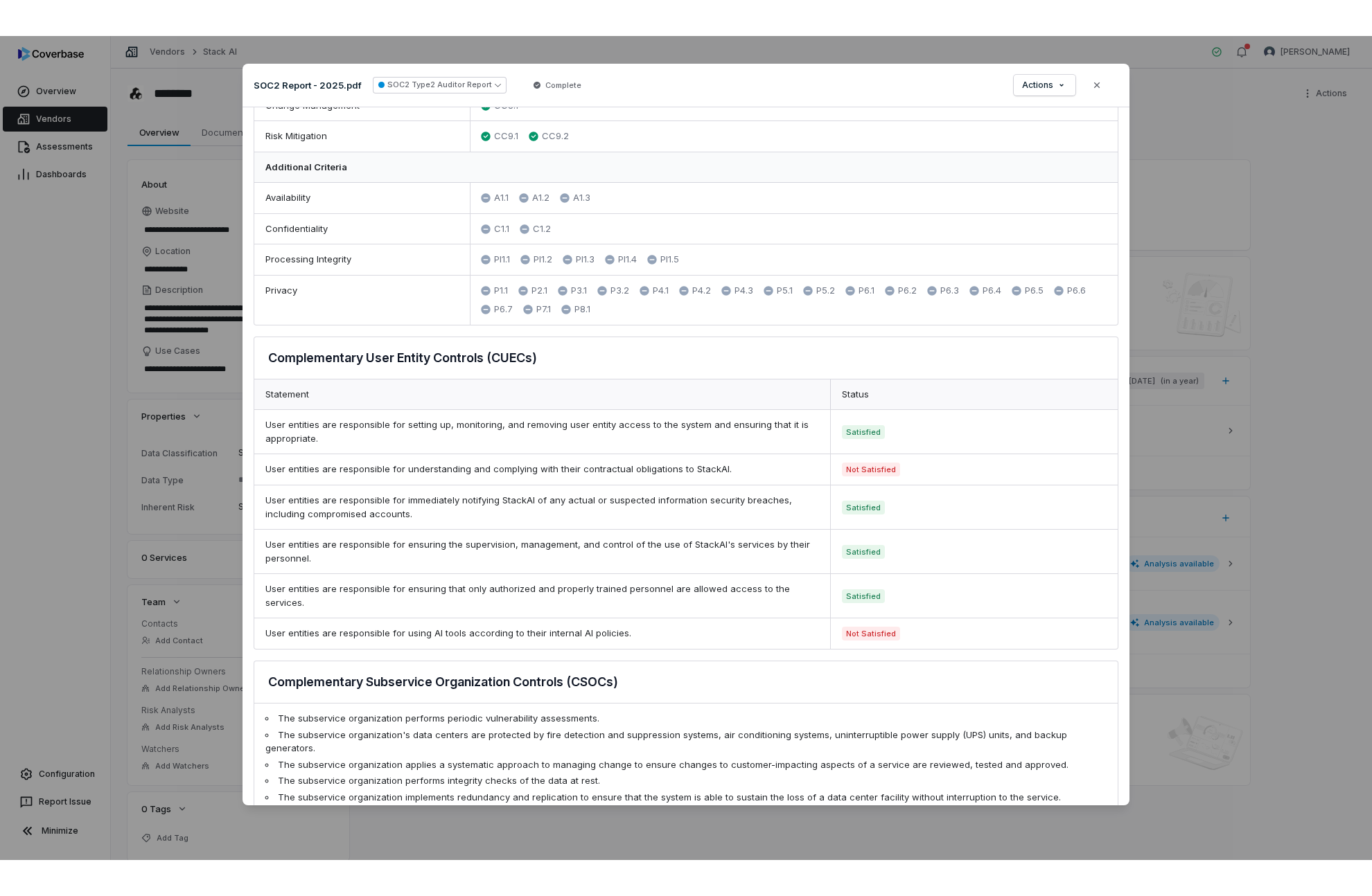
scroll to position [750, 0]
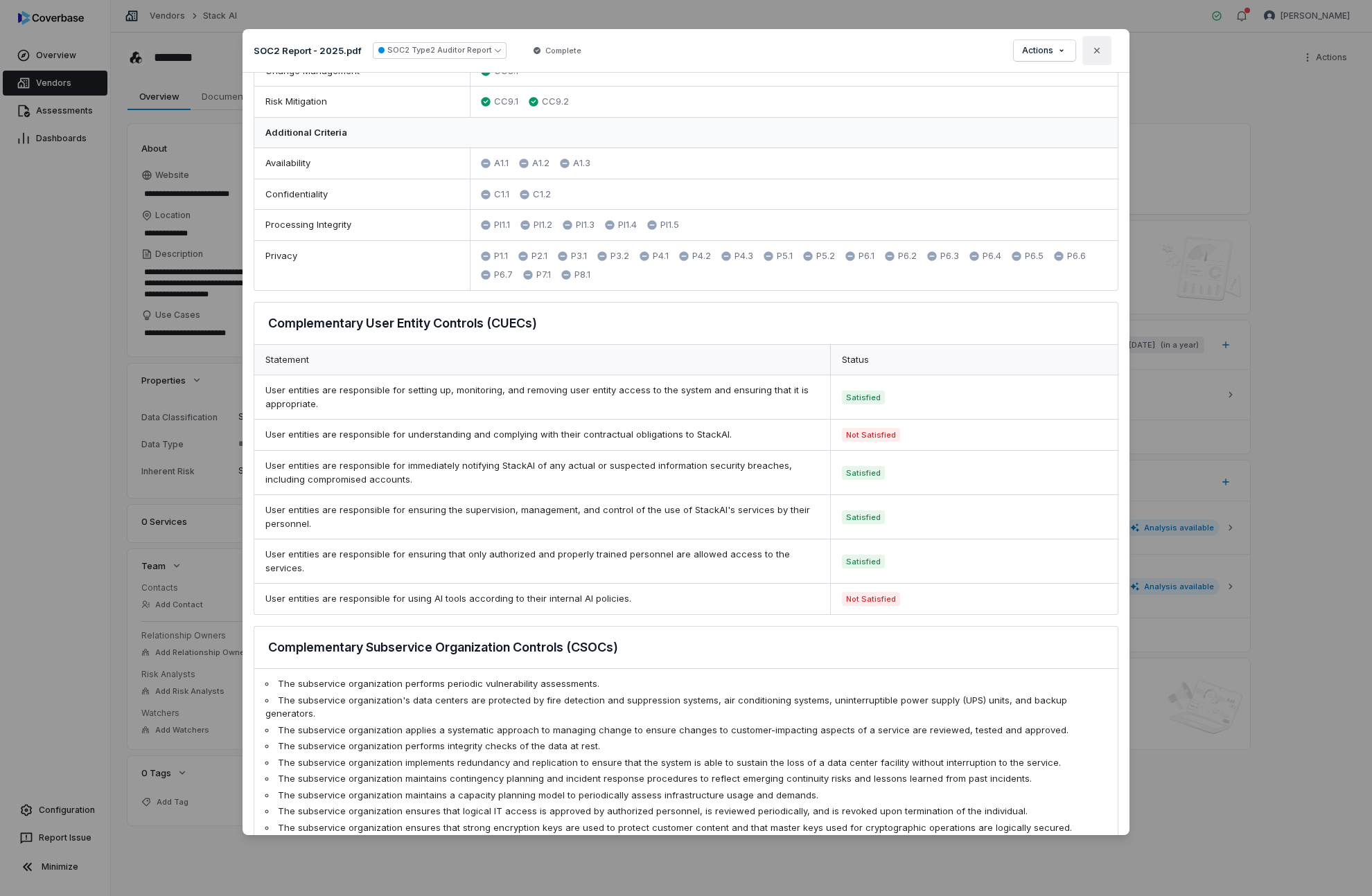
click at [1100, 53] on icon "button" at bounding box center [1097, 51] width 11 height 11
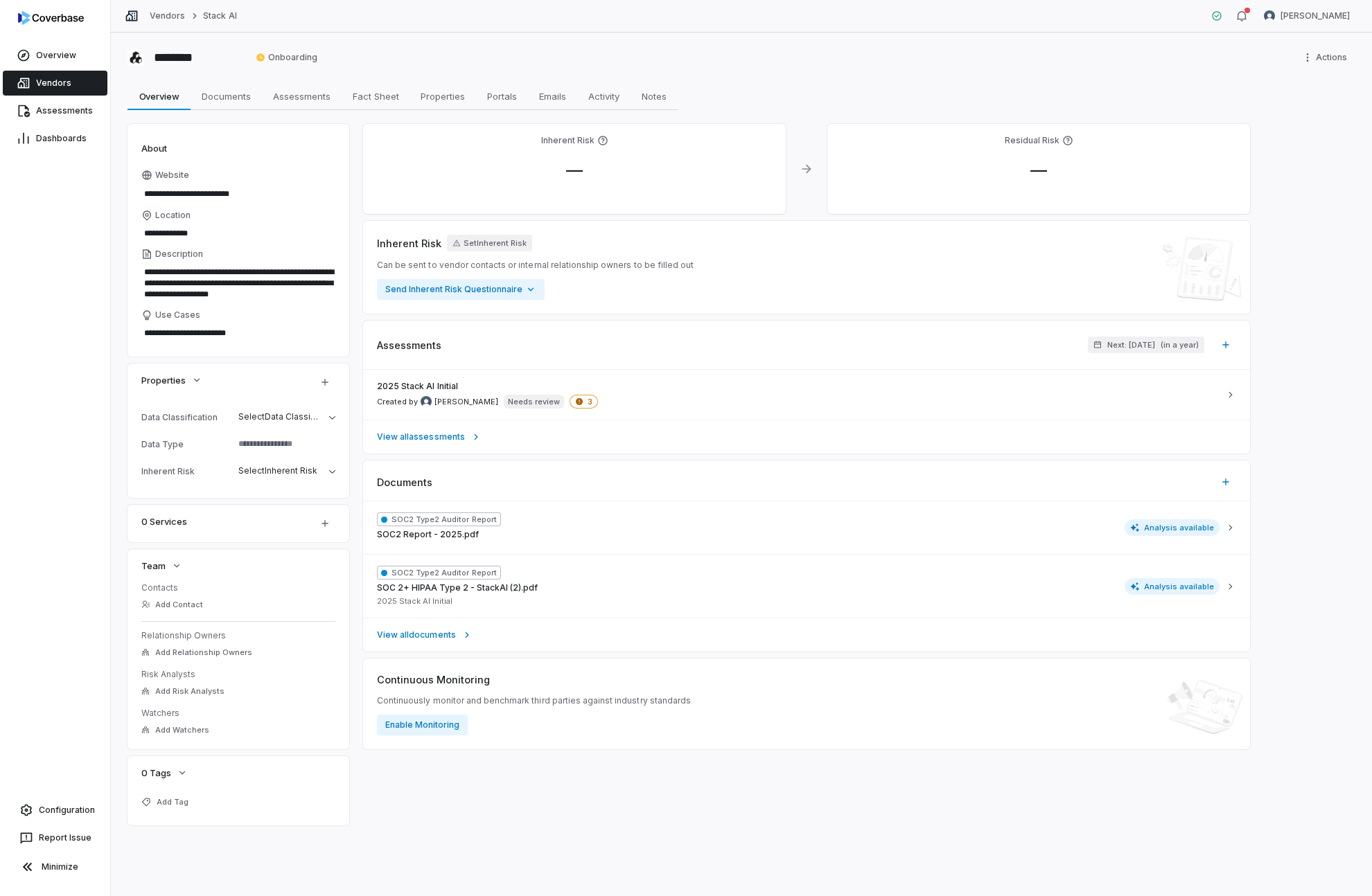
type textarea "*"
